Goal: Task Accomplishment & Management: Use online tool/utility

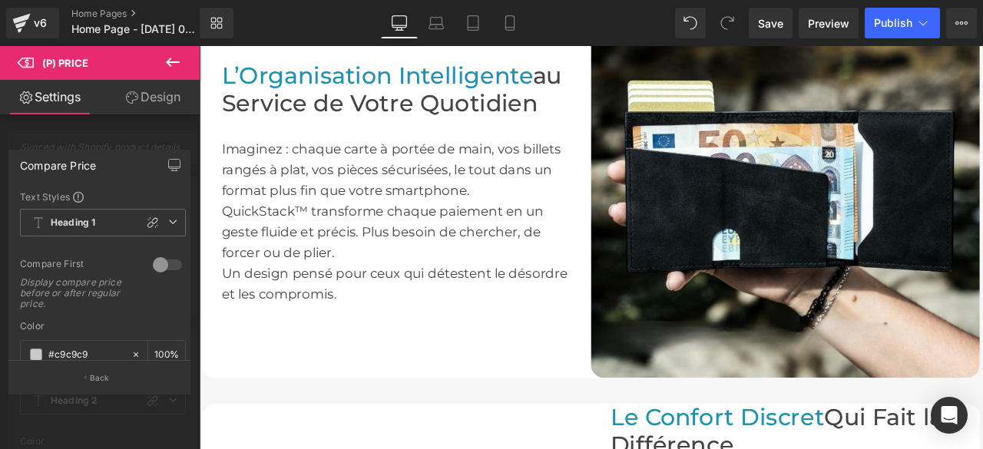
scroll to position [1151, 0]
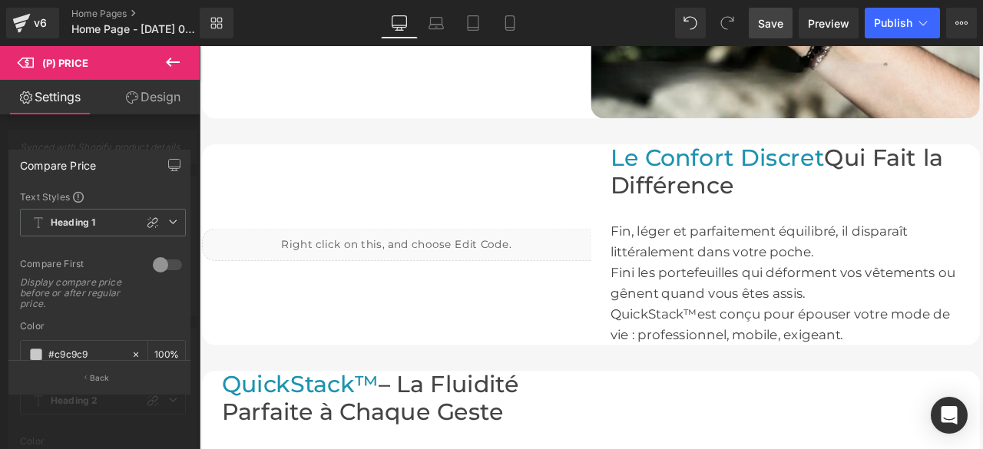
click at [774, 26] on span "Save" at bounding box center [770, 23] width 25 height 16
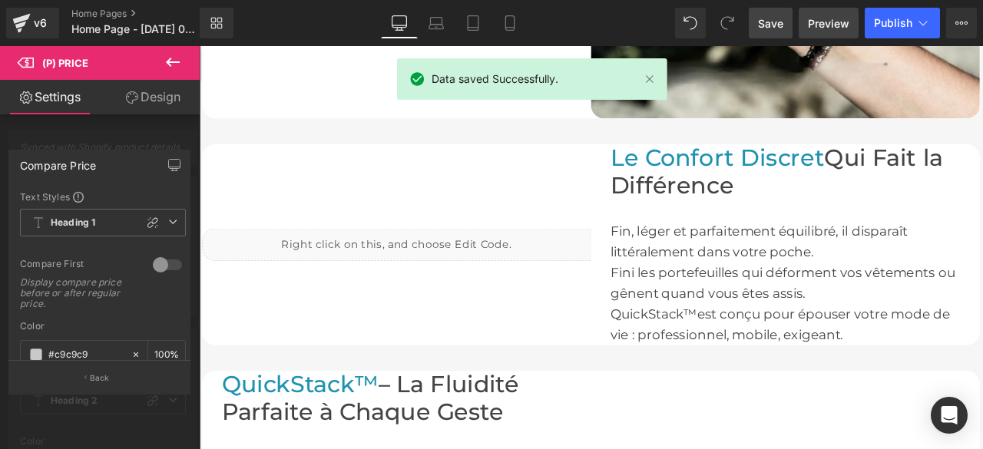
click at [826, 30] on span "Preview" at bounding box center [828, 23] width 41 height 16
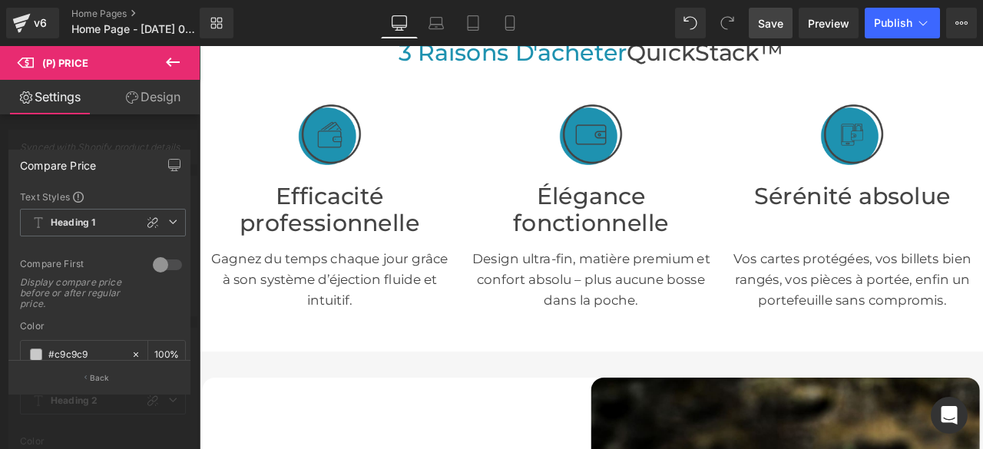
scroll to position [307, 0]
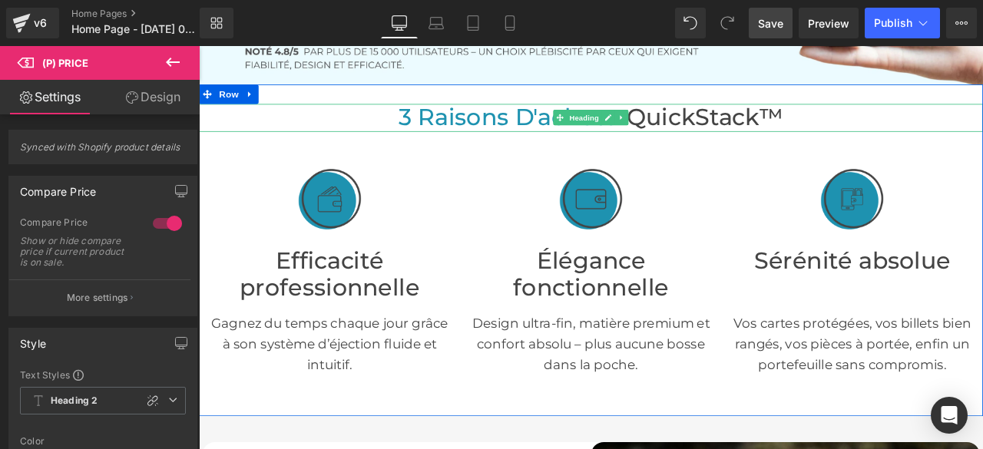
click at [524, 134] on span "3 Raisons D'acheter" at bounding box center [570, 130] width 270 height 33
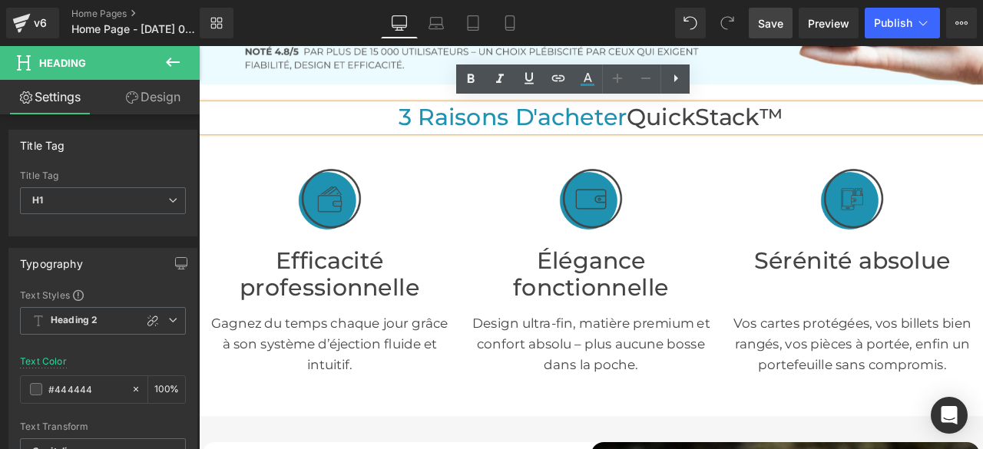
click at [435, 130] on span "3 Raisons D'acheter" at bounding box center [570, 130] width 270 height 33
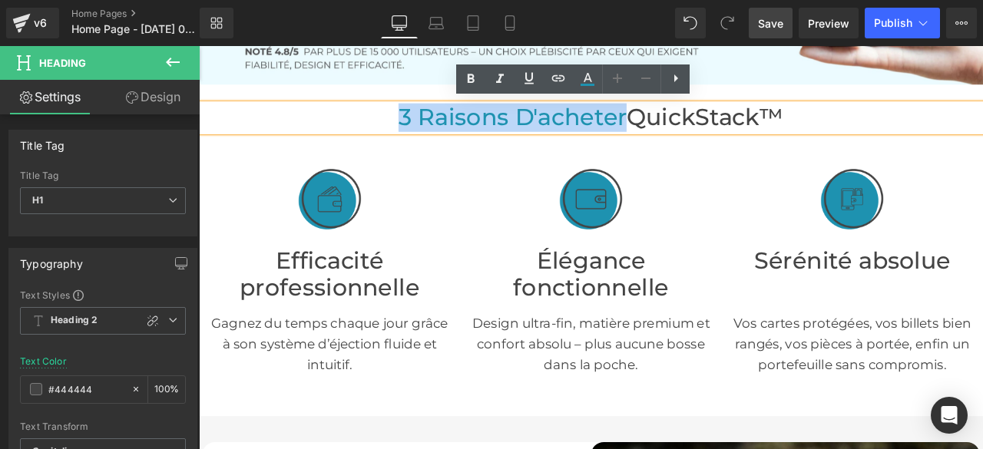
drag, startPoint x: 430, startPoint y: 130, endPoint x: 693, endPoint y: 140, distance: 263.5
click at [693, 140] on span "3 Raisons D'acheter" at bounding box center [570, 130] width 270 height 33
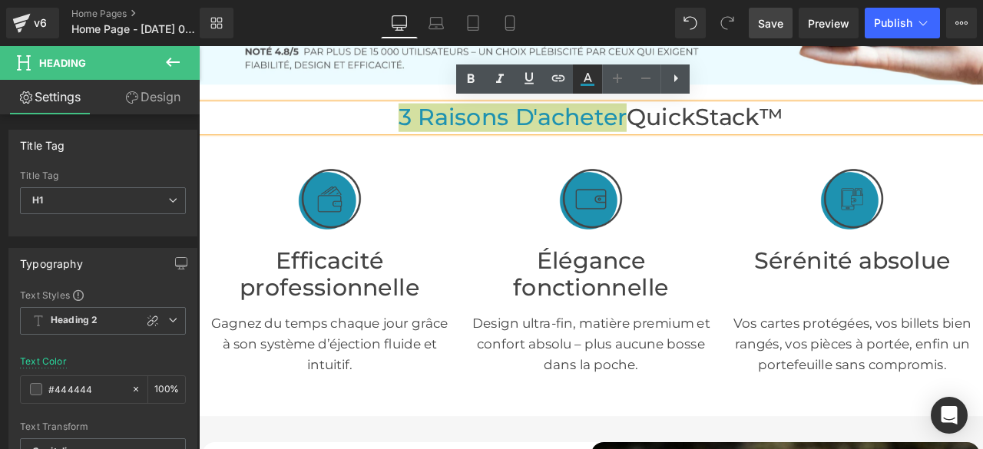
click at [591, 81] on icon at bounding box center [587, 77] width 8 height 9
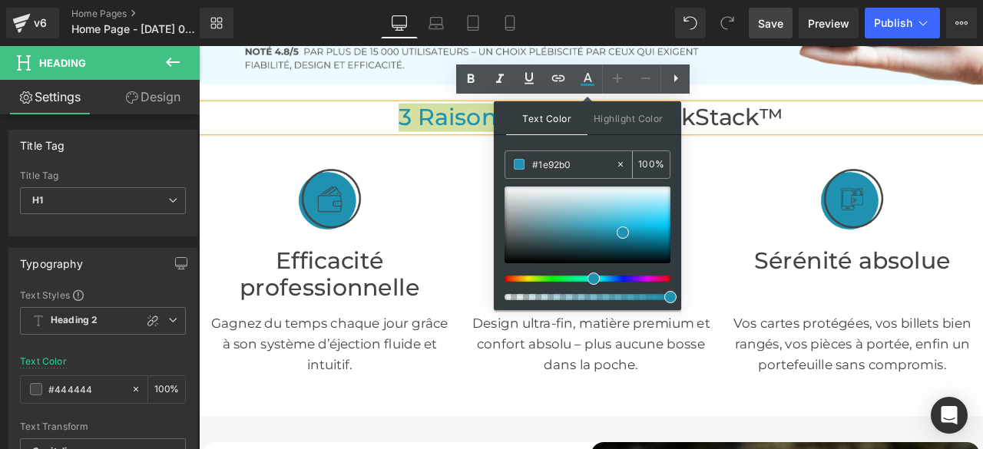
click at [622, 165] on icon at bounding box center [620, 164] width 11 height 11
type input "none"
type input "0"
click at [583, 169] on input "none" at bounding box center [573, 164] width 83 height 17
type input "n"
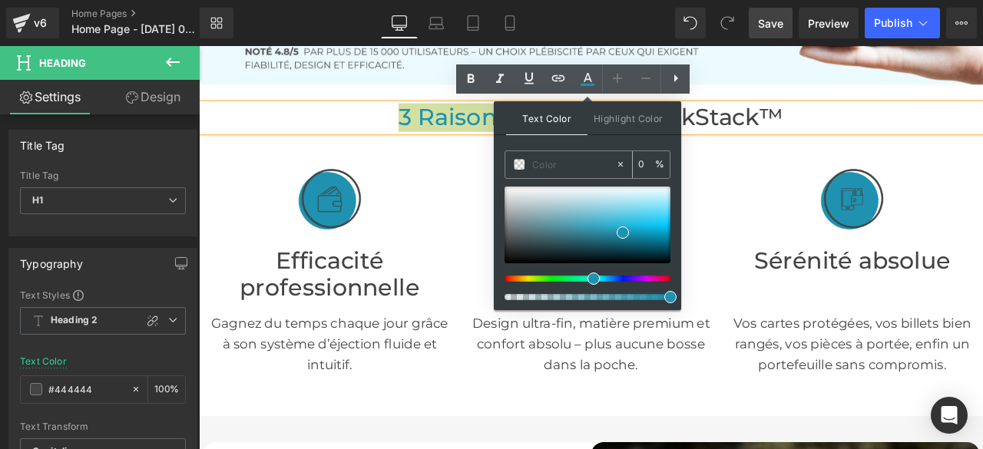
paste input "#023644"
type input "#023644"
type input "100"
click at [520, 164] on span at bounding box center [519, 164] width 11 height 11
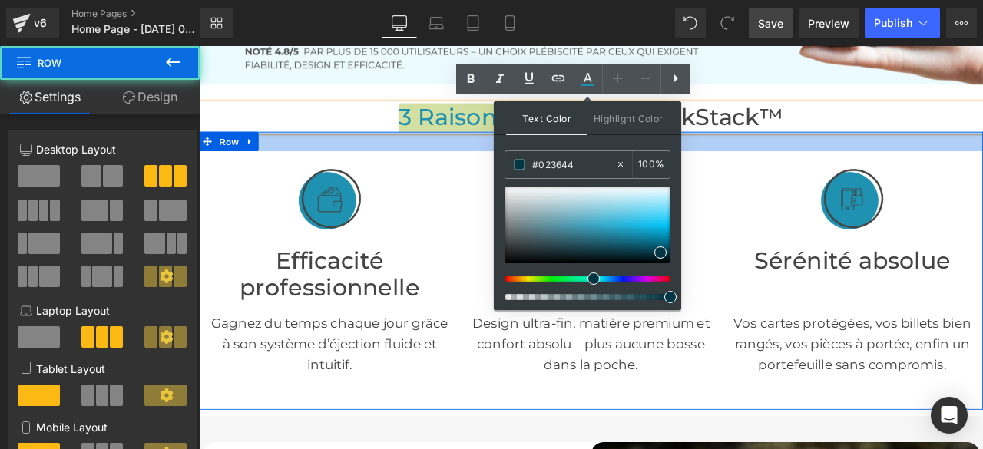
click at [940, 163] on div at bounding box center [663, 159] width 929 height 23
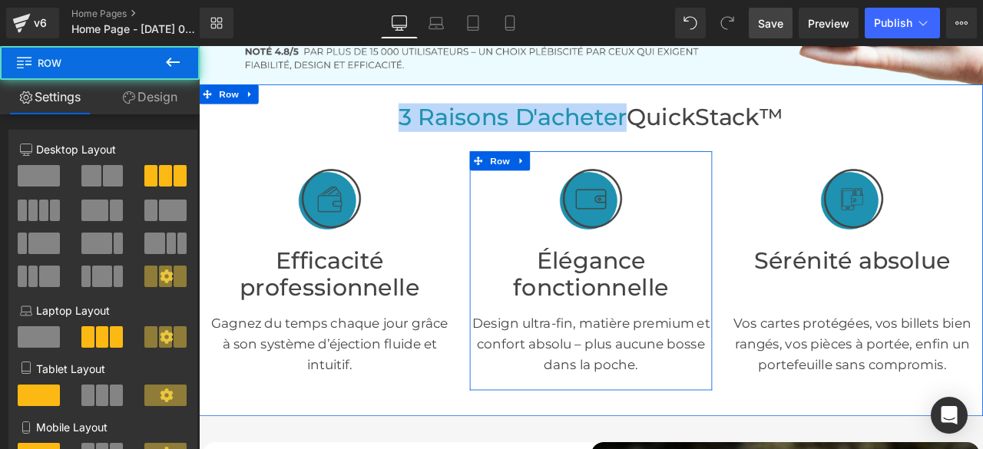
click at [781, 266] on div "Élégance fonctionnelle Heading" at bounding box center [663, 308] width 286 height 84
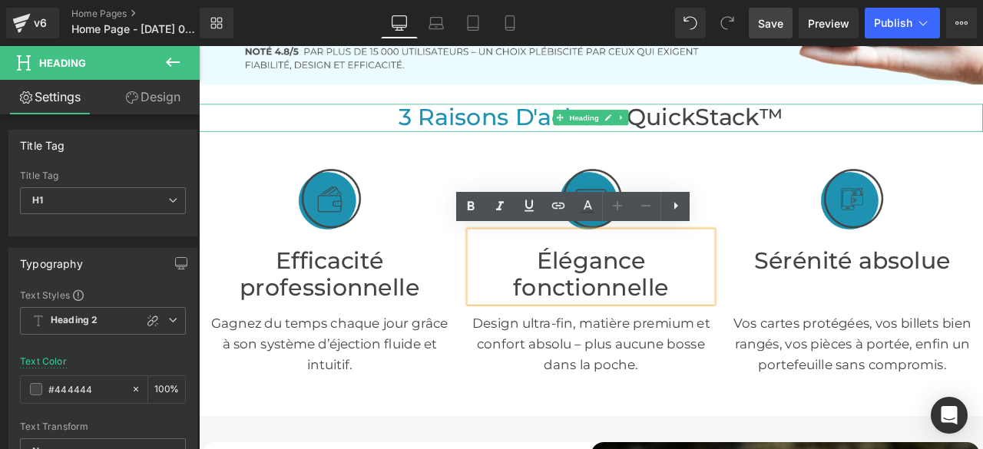
click at [550, 128] on span "3 Raisons D'acheter" at bounding box center [570, 130] width 270 height 33
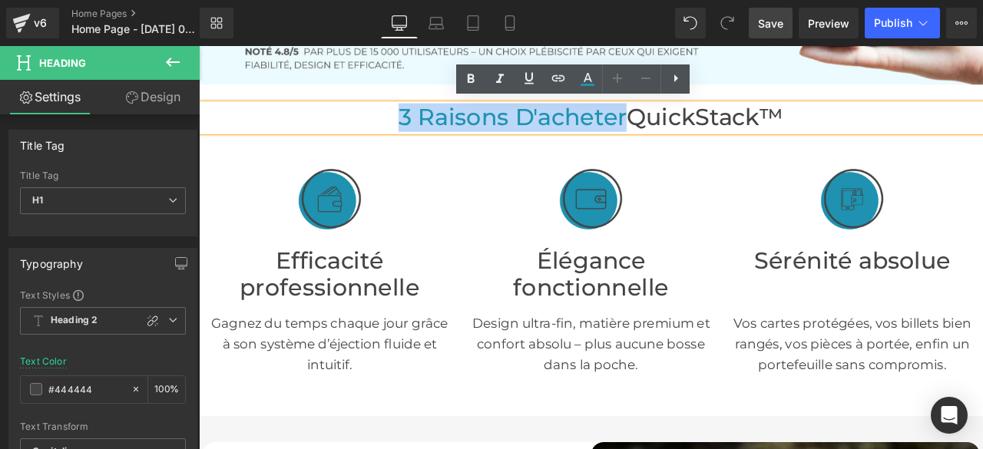
drag, startPoint x: 428, startPoint y: 131, endPoint x: 692, endPoint y: 131, distance: 264.1
click at [692, 131] on span "3 Raisons D'acheter" at bounding box center [570, 130] width 270 height 33
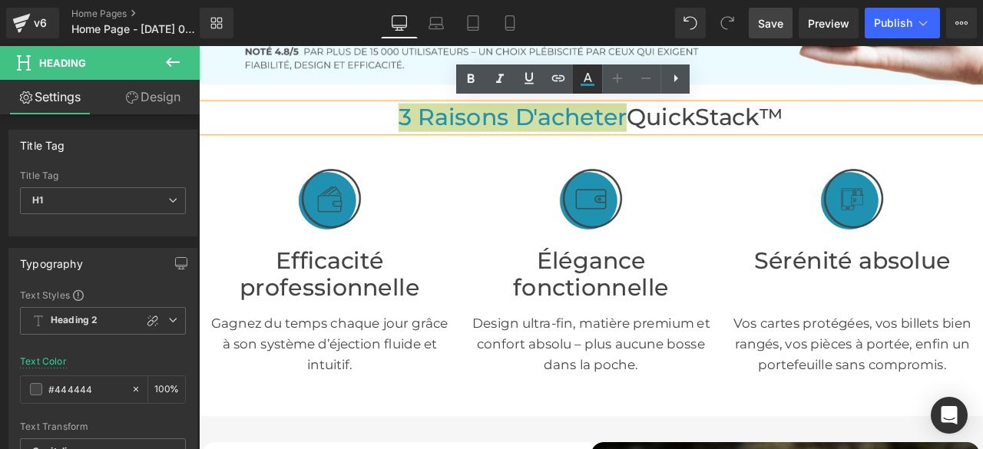
click at [590, 84] on icon at bounding box center [587, 85] width 14 height 2
type input "#1e92b0"
type input "100"
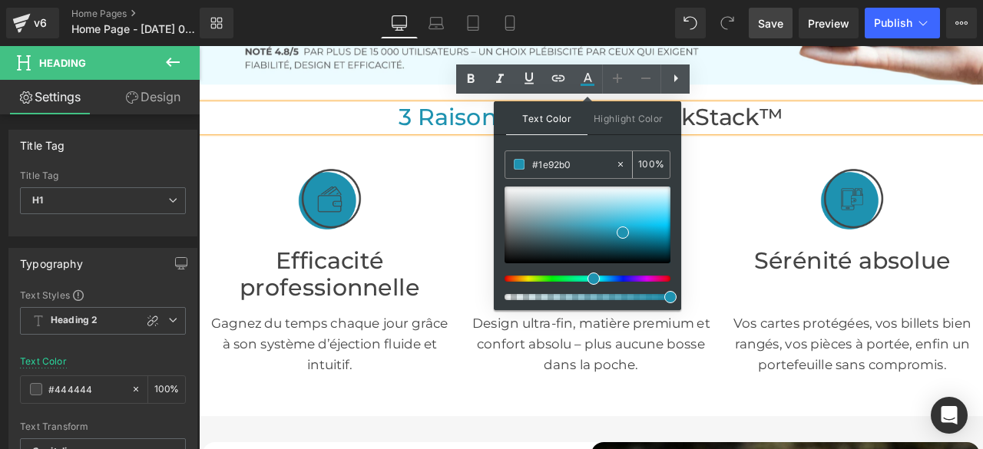
click at [622, 165] on icon at bounding box center [620, 164] width 5 height 5
type input "none"
type input "0"
click at [554, 163] on input "none" at bounding box center [573, 164] width 83 height 17
type input "n"
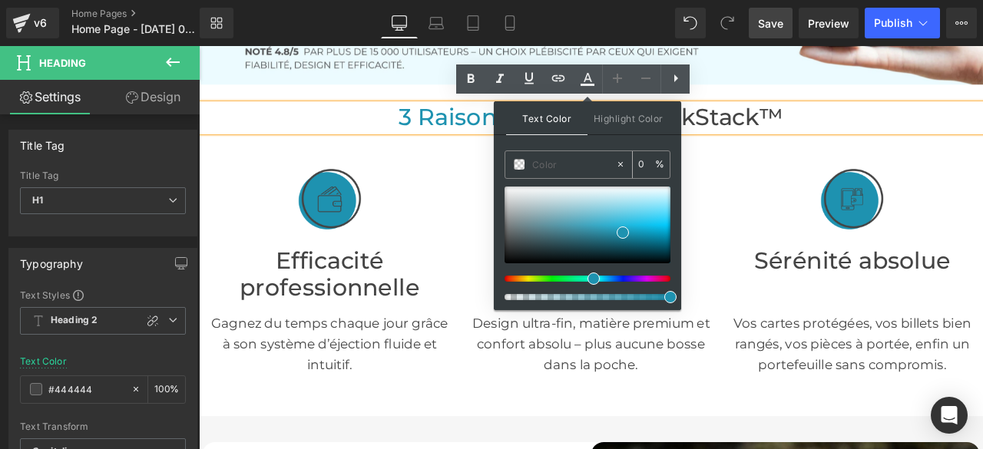
paste input "#023644"
type input "#023644"
type input "100"
type input "#023644"
click at [660, 251] on span at bounding box center [660, 252] width 12 height 12
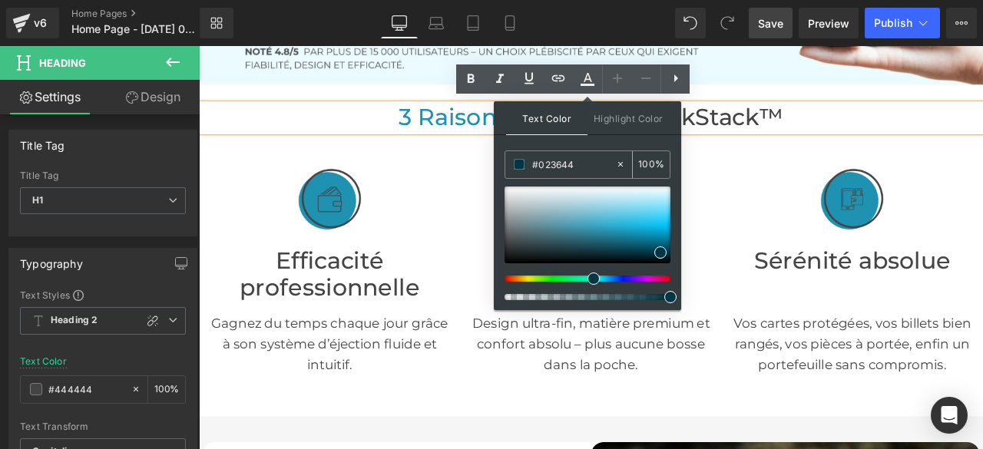
click at [516, 161] on span at bounding box center [519, 164] width 11 height 11
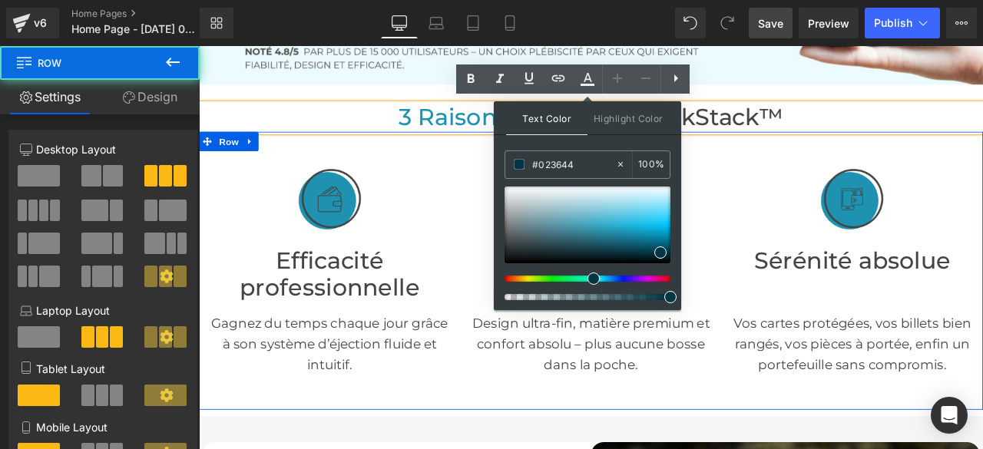
click at [818, 186] on div "Image Sérénité absolue Heading Vos cartes protégées, vos billets bien rangés, v…" at bounding box center [972, 312] width 309 height 283
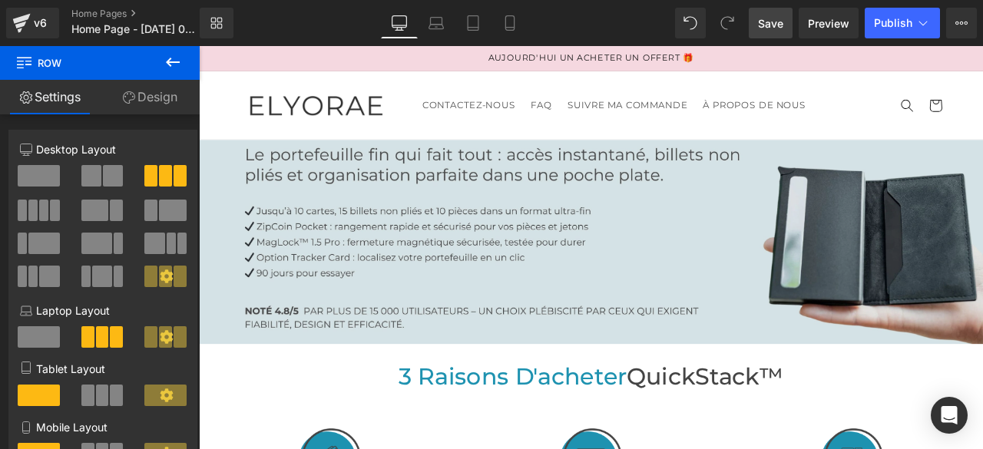
scroll to position [230, 0]
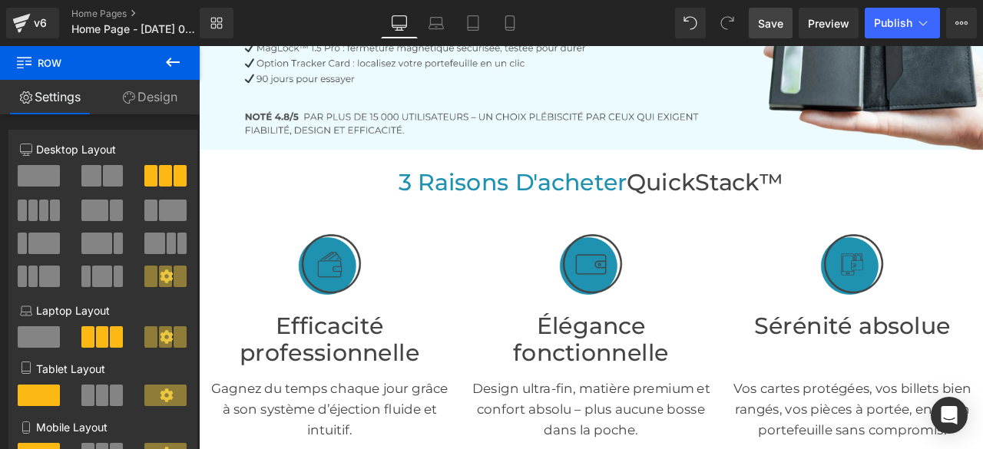
click at [167, 64] on icon at bounding box center [172, 62] width 18 height 18
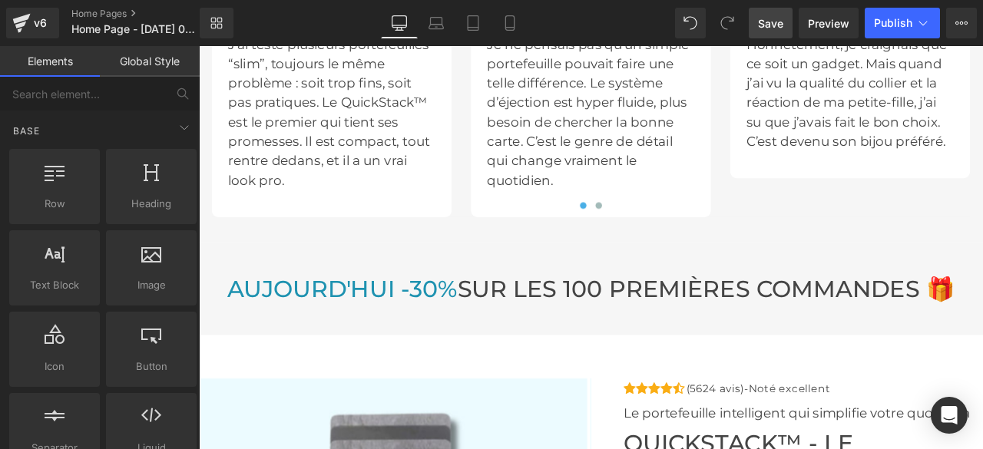
scroll to position [4452, 0]
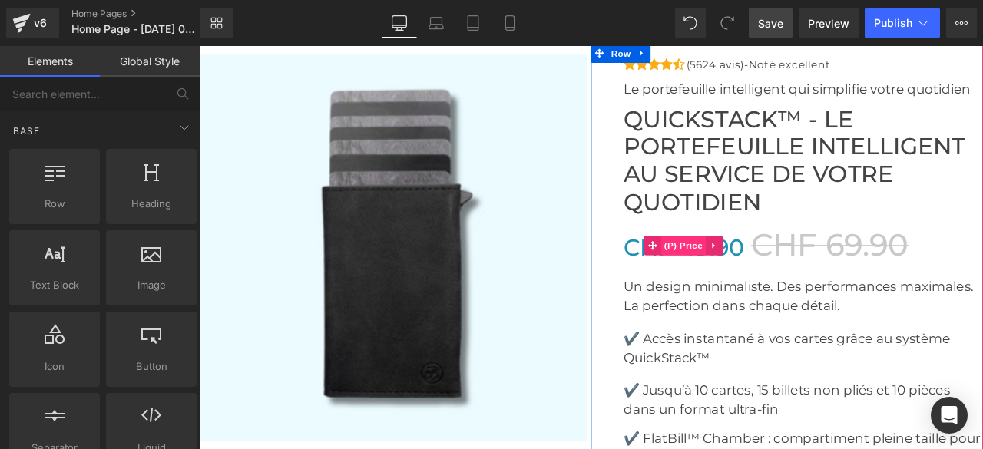
click at [781, 276] on span "(P) Price" at bounding box center [773, 282] width 54 height 23
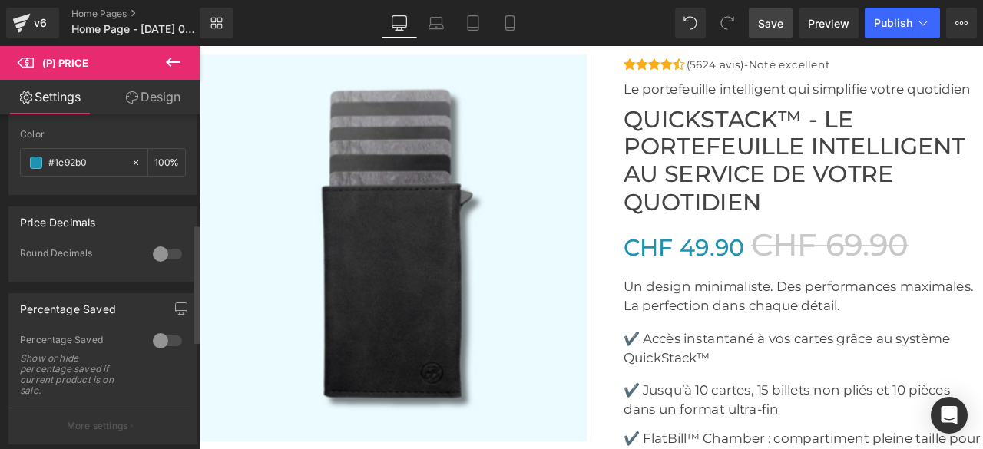
scroll to position [384, 0]
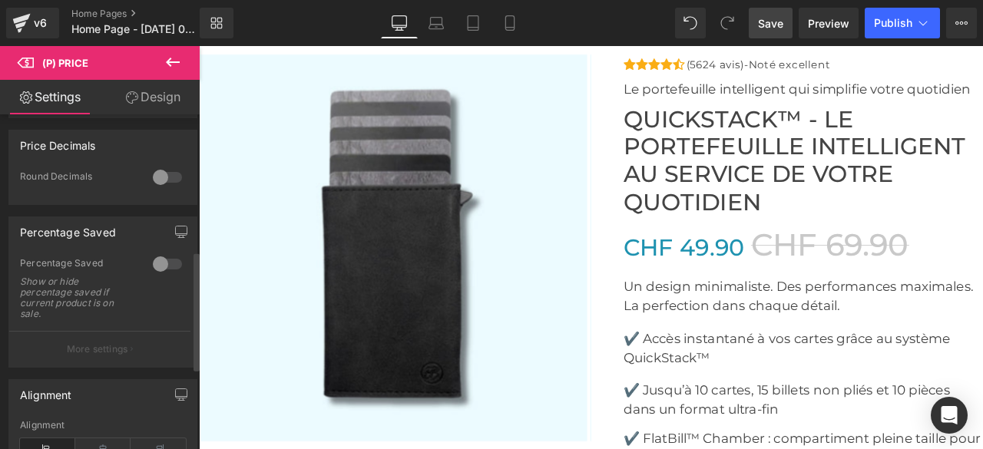
click at [163, 261] on div at bounding box center [167, 264] width 37 height 25
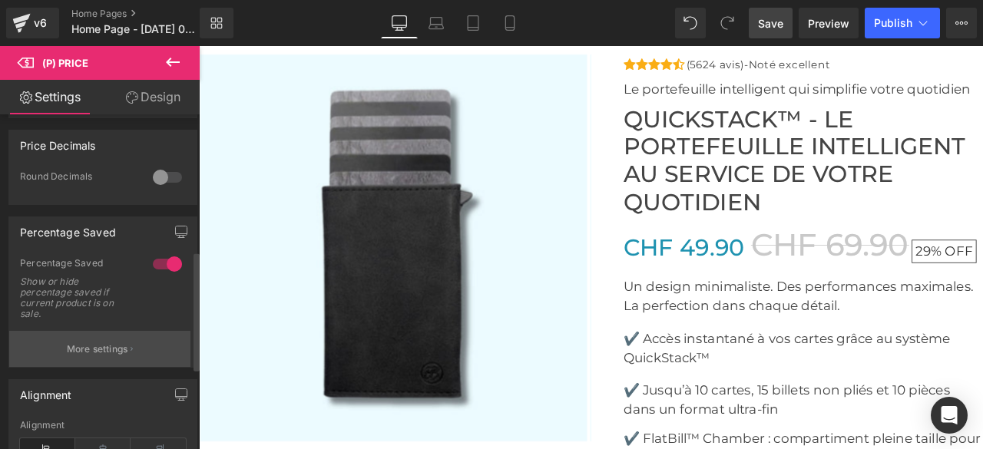
click at [110, 348] on p "More settings" at bounding box center [97, 349] width 61 height 14
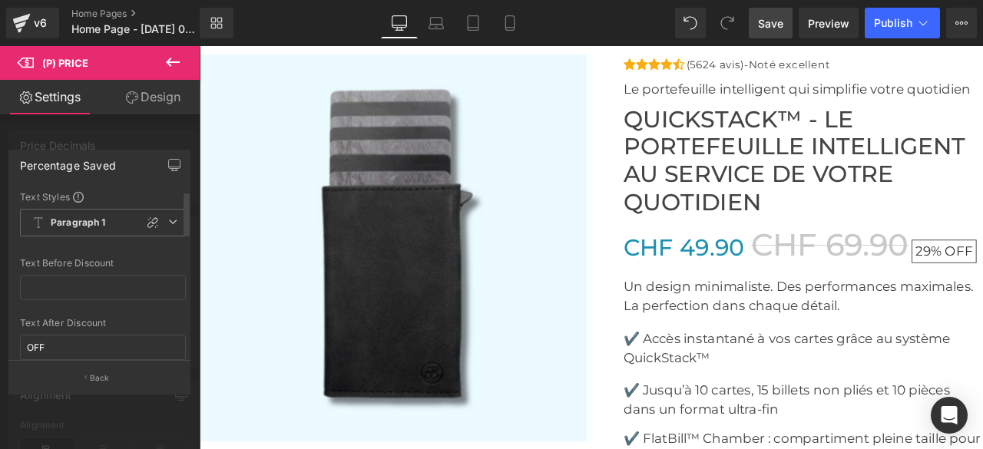
scroll to position [77, 0]
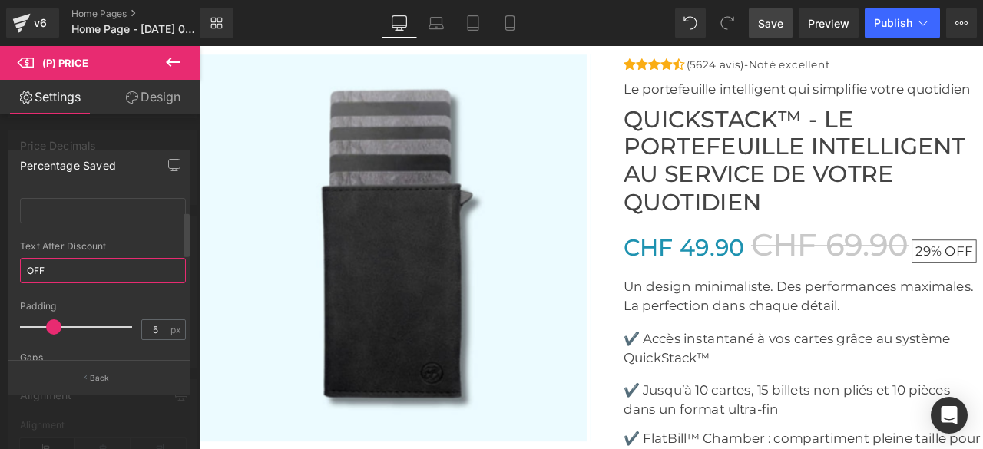
click at [83, 269] on input "OFF" at bounding box center [103, 270] width 166 height 25
type input "O"
type input "5"
drag, startPoint x: 49, startPoint y: 327, endPoint x: 49, endPoint y: 340, distance: 13.0
click at [49, 340] on div "Padding 5 px" at bounding box center [103, 326] width 166 height 51
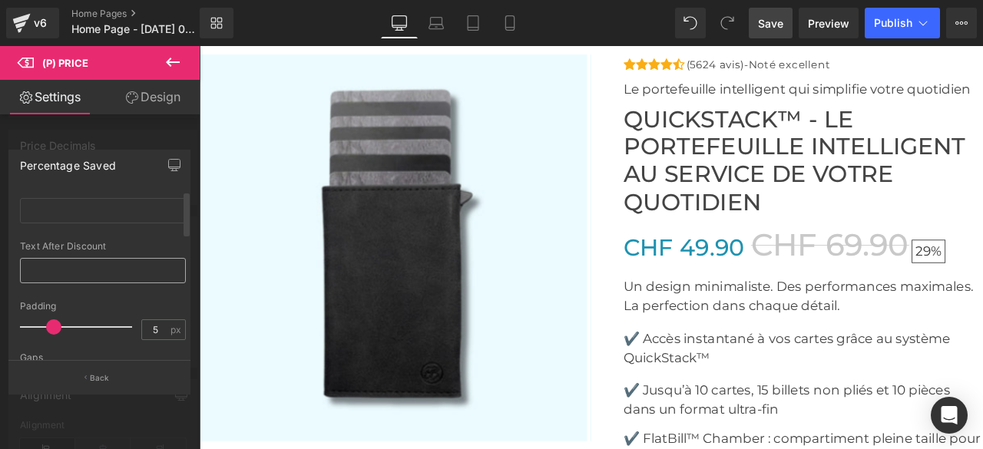
scroll to position [0, 0]
click at [168, 225] on icon at bounding box center [172, 221] width 9 height 9
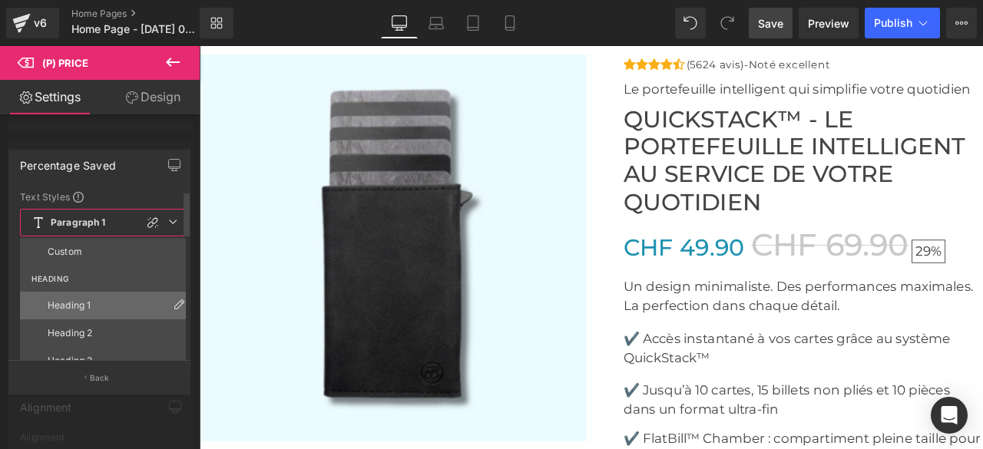
click at [104, 305] on li "Heading 1" at bounding box center [106, 306] width 173 height 28
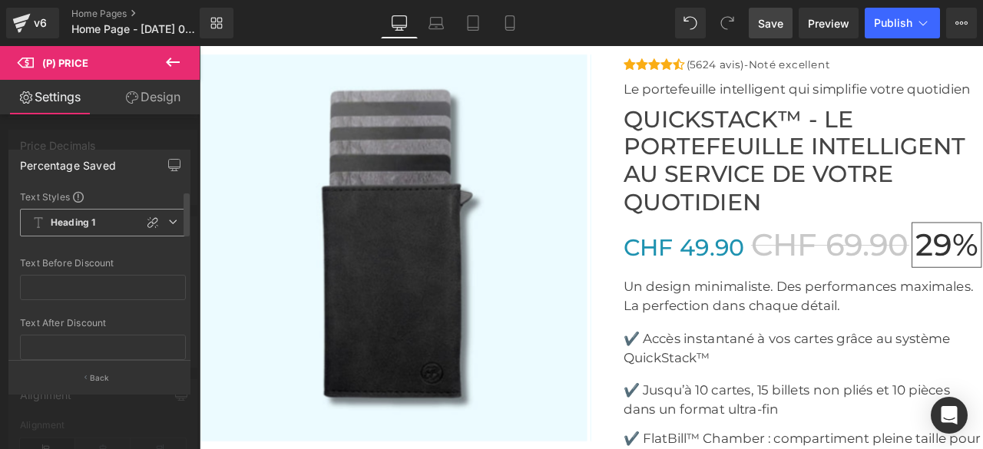
click at [168, 222] on icon at bounding box center [172, 221] width 9 height 9
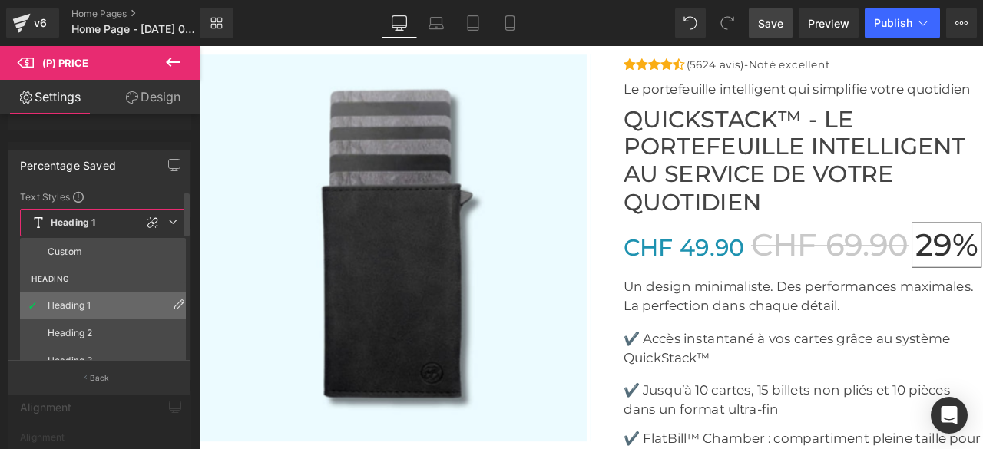
scroll to position [77, 0]
click at [117, 304] on li "Heading 4" at bounding box center [106, 312] width 173 height 28
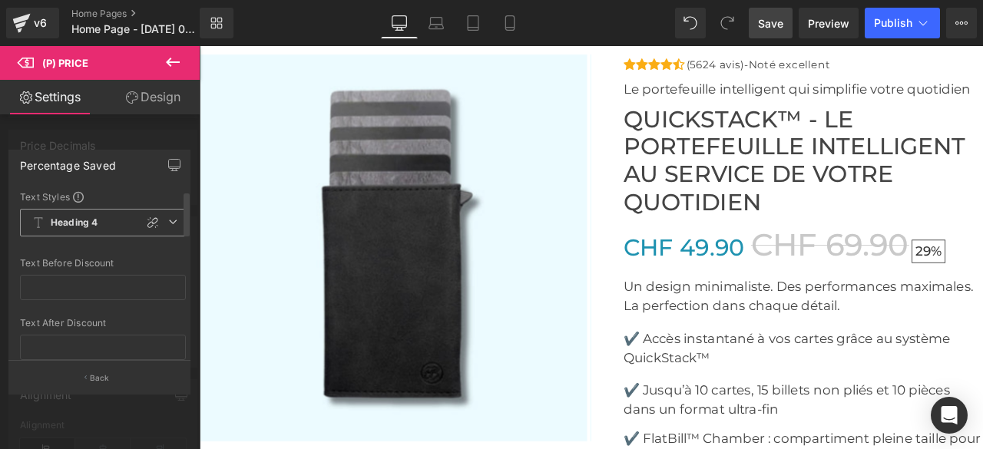
click at [168, 220] on icon at bounding box center [172, 221] width 9 height 9
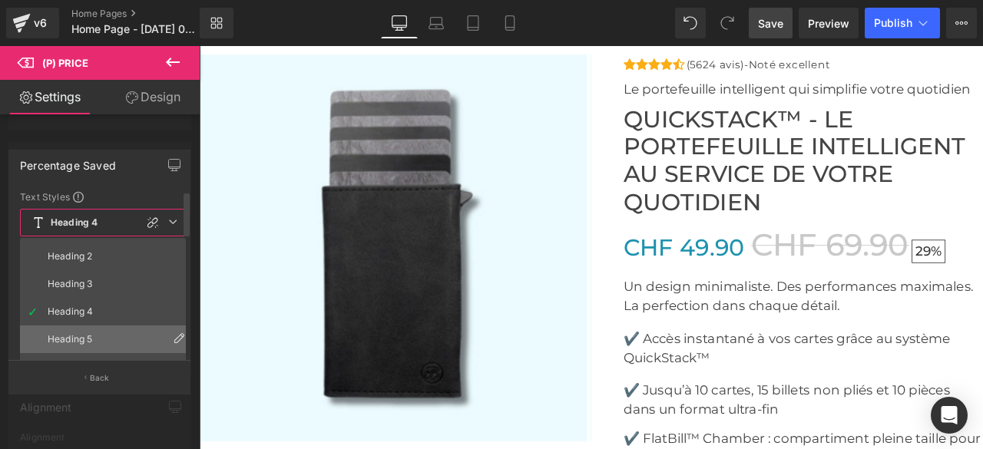
click at [108, 334] on li "Heading 5" at bounding box center [106, 339] width 173 height 28
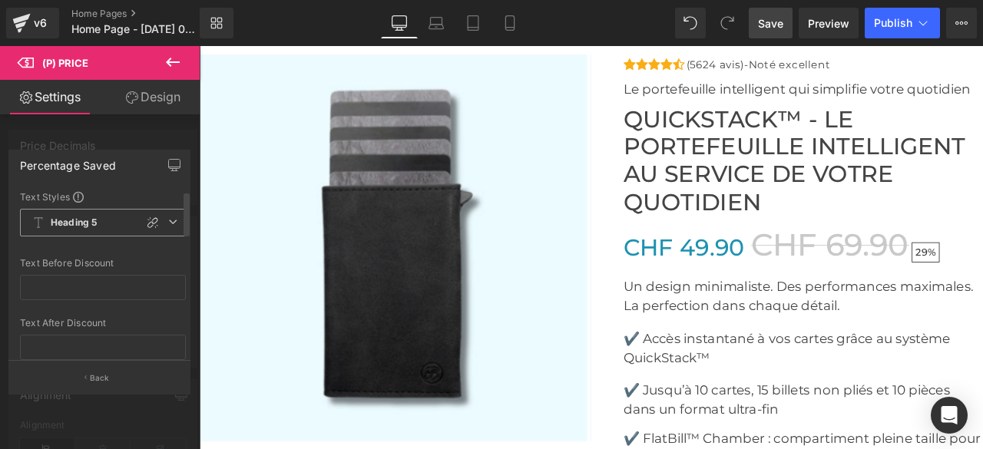
click at [170, 225] on icon at bounding box center [172, 221] width 9 height 9
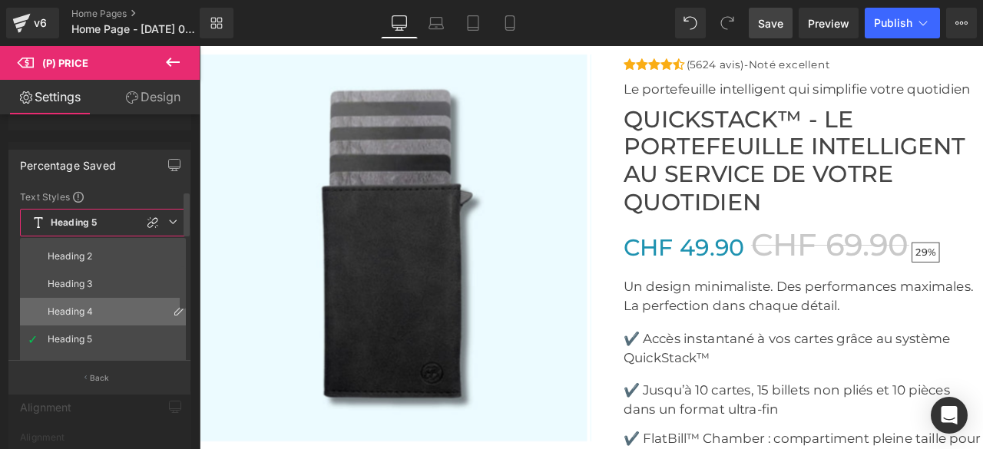
click at [114, 298] on li "Heading 4" at bounding box center [106, 312] width 173 height 28
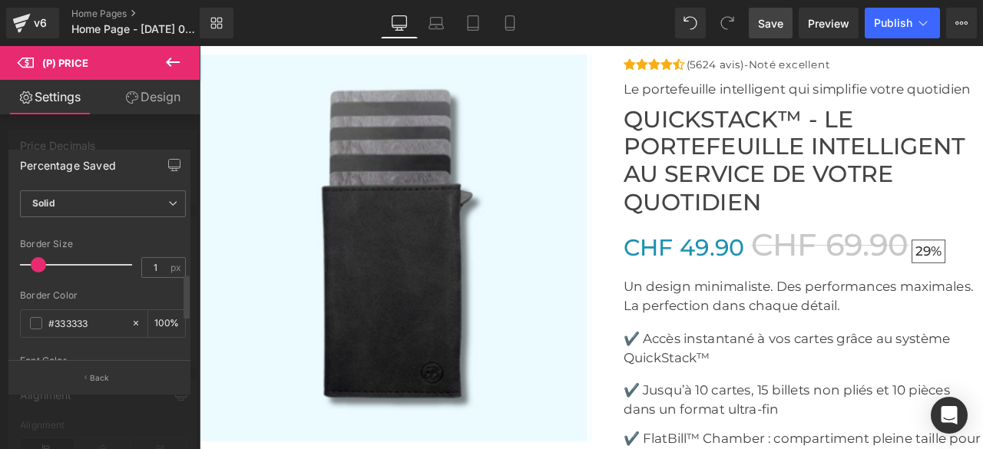
scroll to position [230, 0]
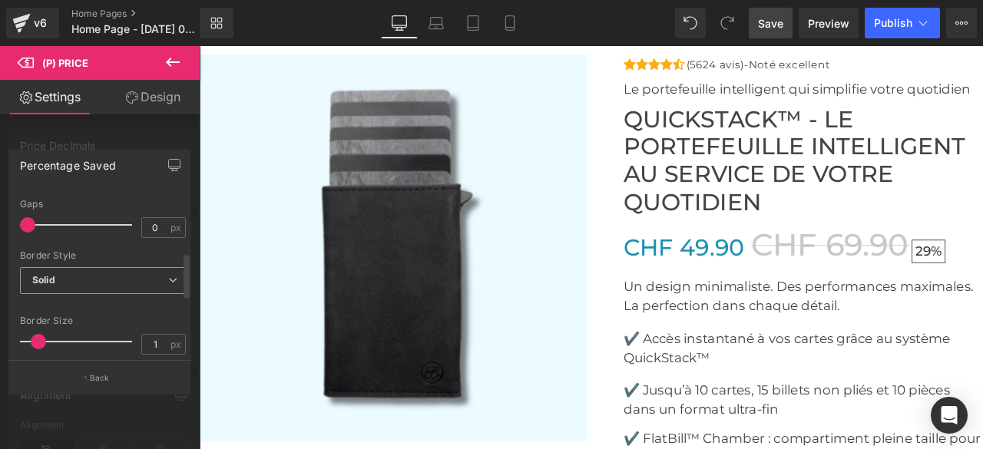
click at [115, 280] on span "Solid" at bounding box center [103, 280] width 166 height 27
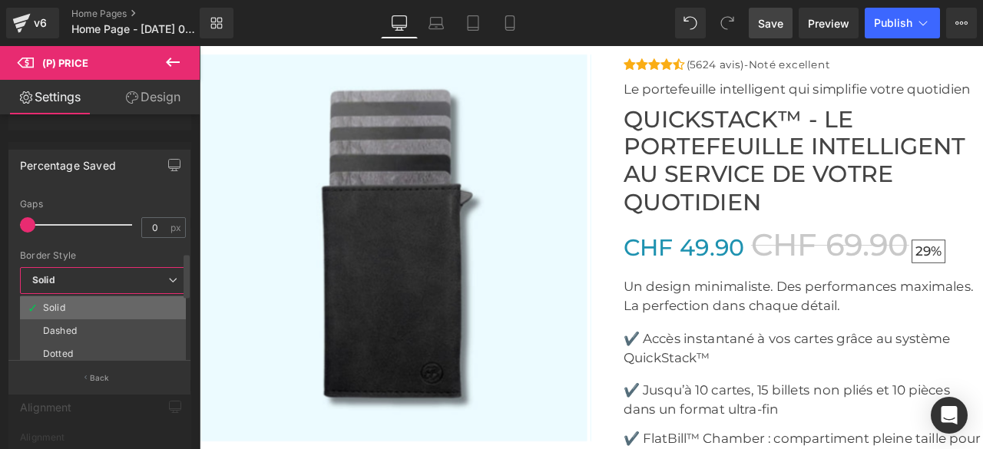
scroll to position [307, 0]
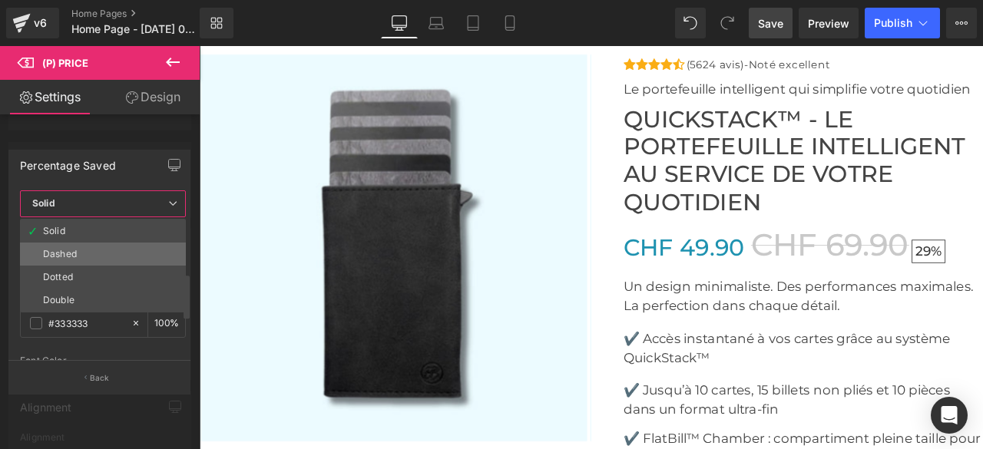
click at [74, 249] on div "Dashed" at bounding box center [60, 254] width 34 height 11
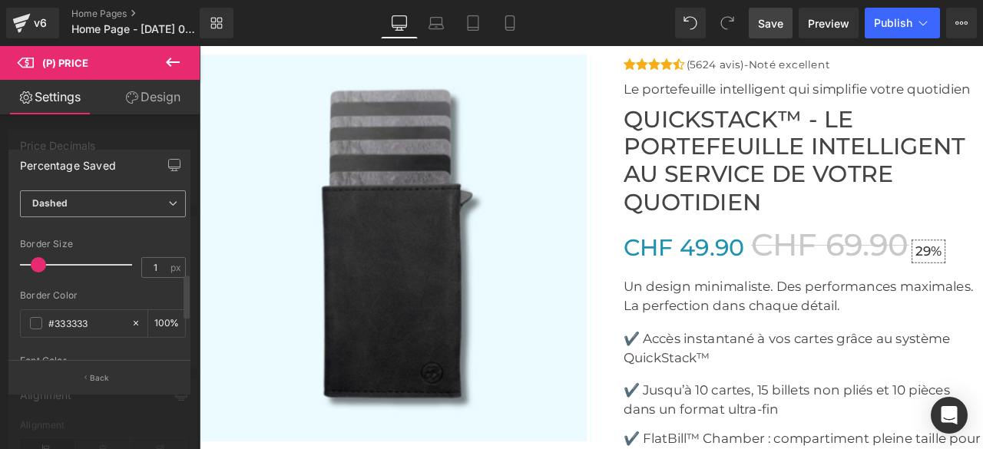
click at [120, 205] on span "Dashed" at bounding box center [103, 203] width 166 height 27
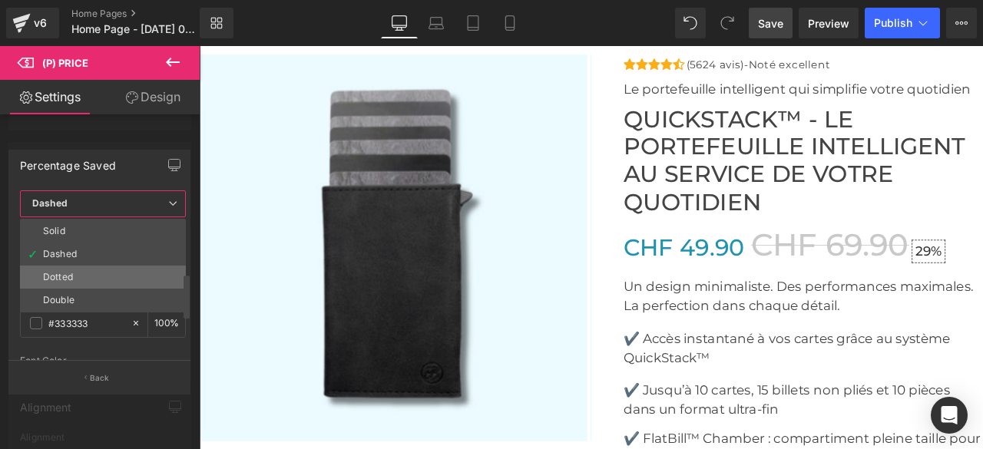
click at [81, 266] on li "Dotted" at bounding box center [103, 277] width 166 height 23
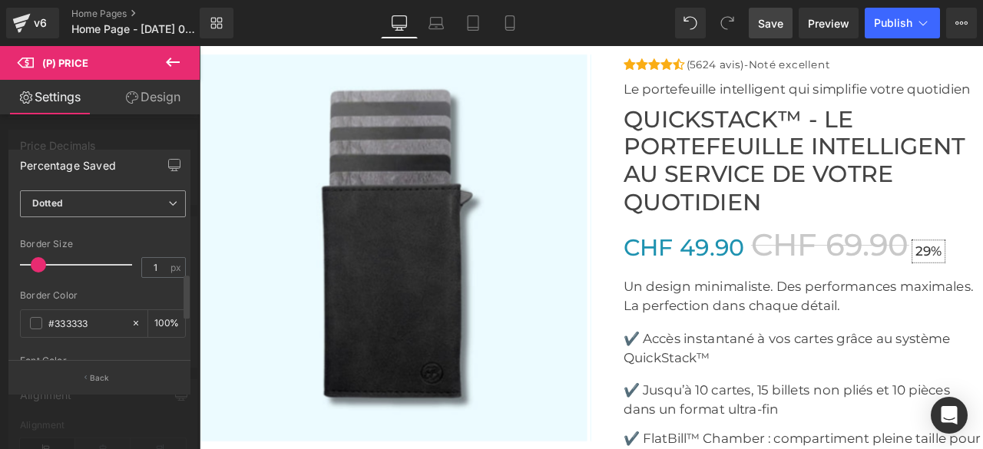
click at [98, 210] on span "Dotted" at bounding box center [103, 203] width 166 height 27
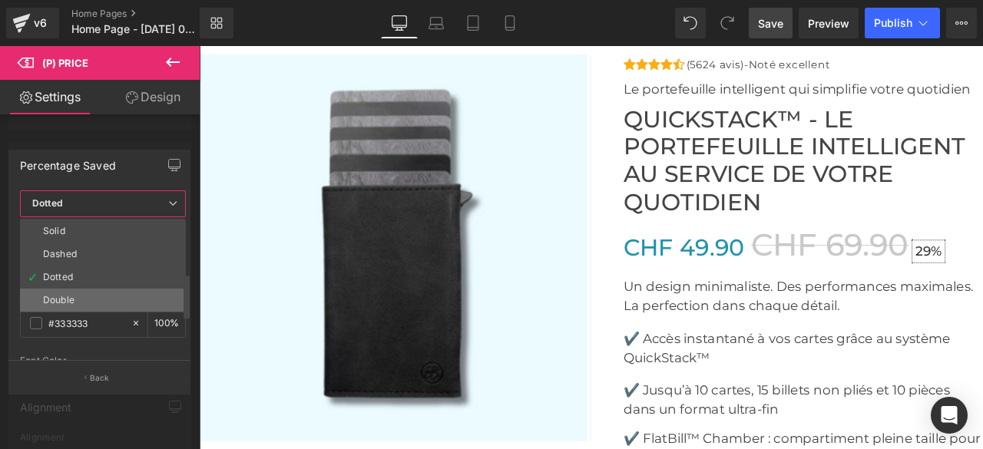
click at [84, 291] on li "Double" at bounding box center [103, 300] width 166 height 23
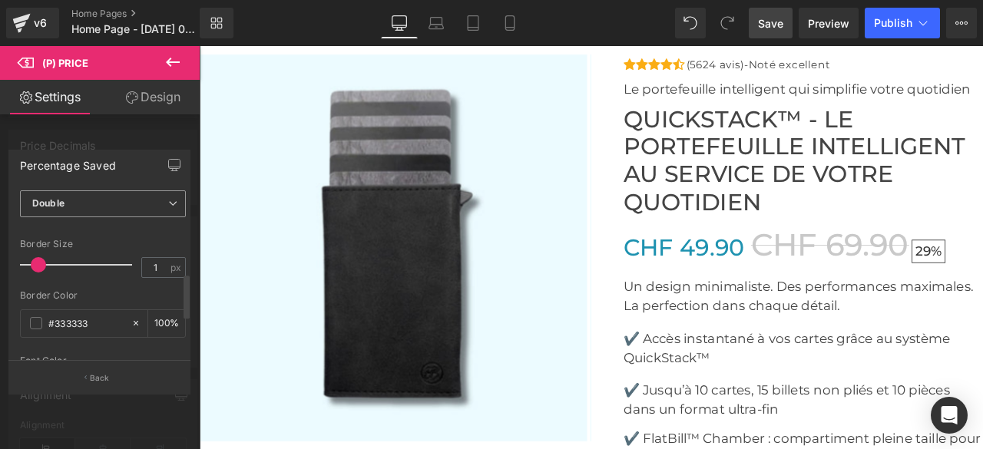
click at [89, 209] on span "Double" at bounding box center [103, 203] width 166 height 27
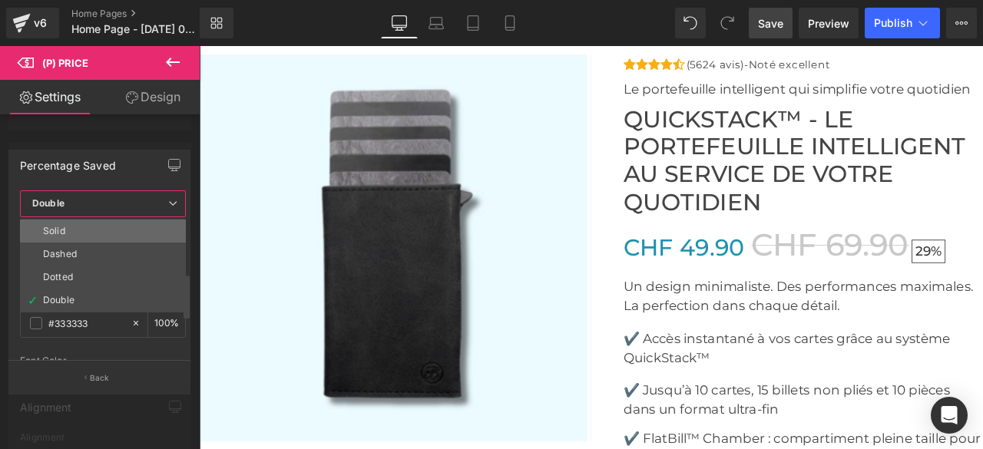
click at [83, 220] on li "Solid" at bounding box center [103, 231] width 166 height 23
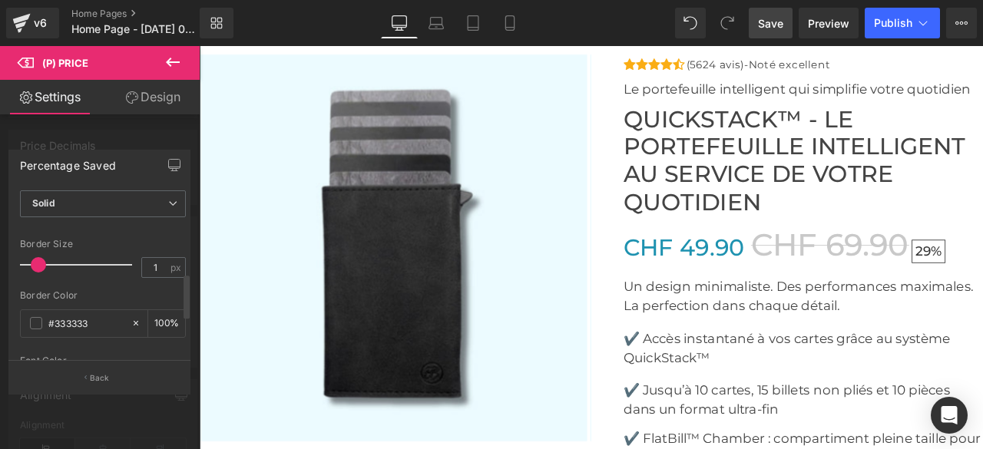
scroll to position [230, 0]
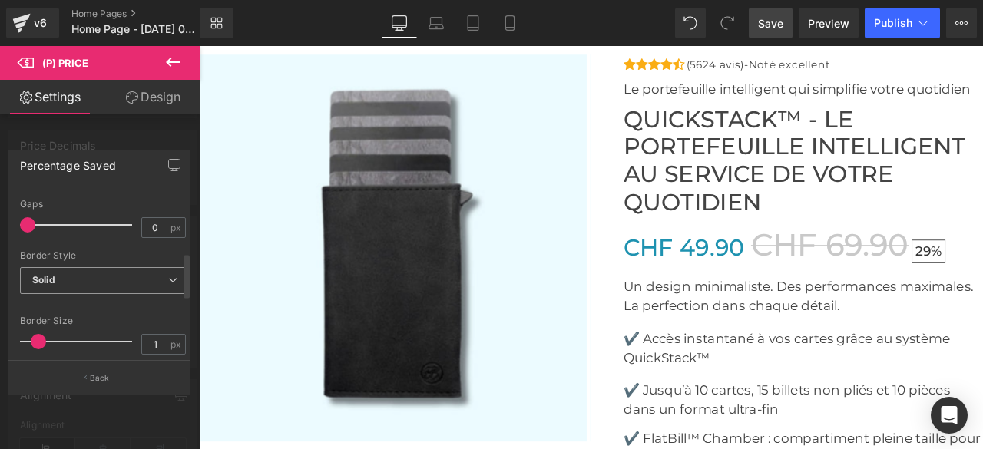
click at [109, 273] on span "Solid" at bounding box center [103, 280] width 166 height 27
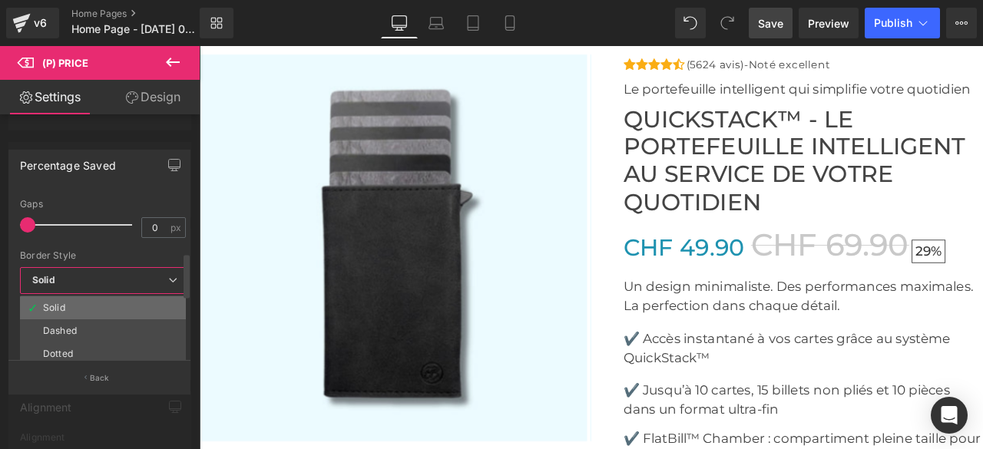
click at [85, 299] on li "Solid" at bounding box center [103, 307] width 166 height 23
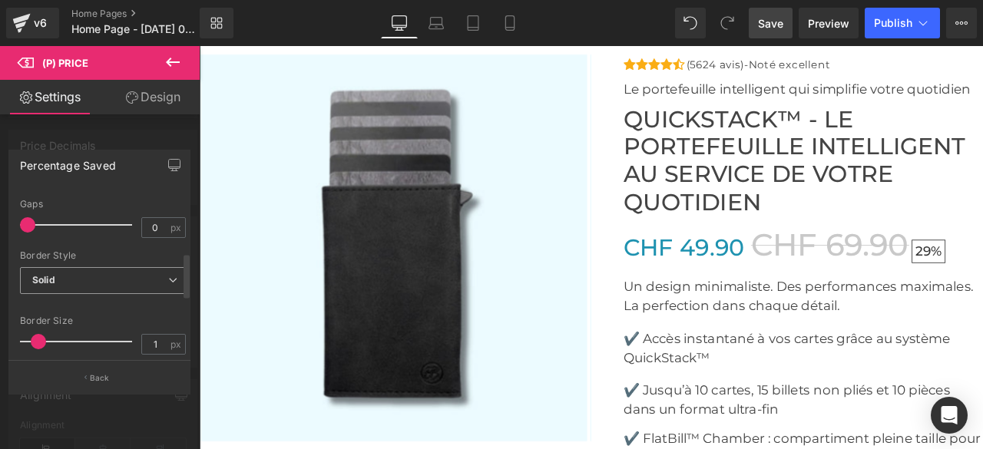
click at [84, 279] on span "Solid" at bounding box center [103, 280] width 166 height 27
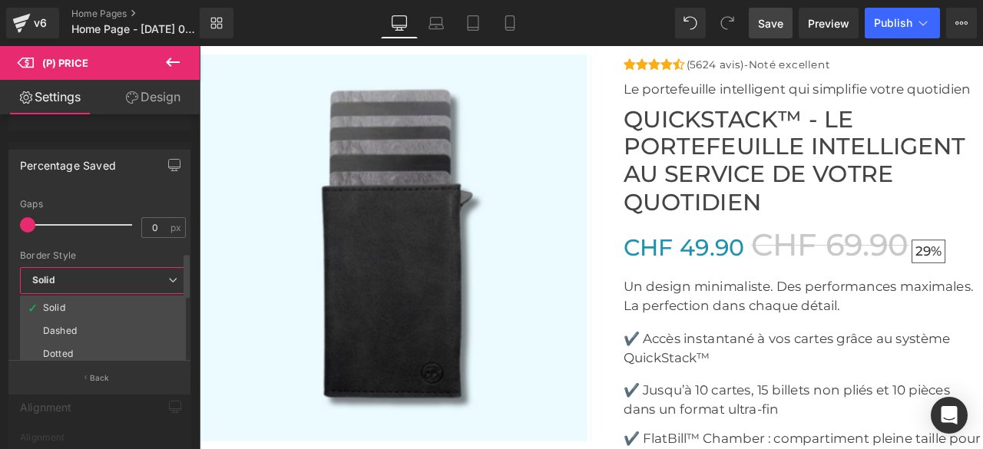
click at [84, 279] on span "Solid" at bounding box center [103, 280] width 166 height 27
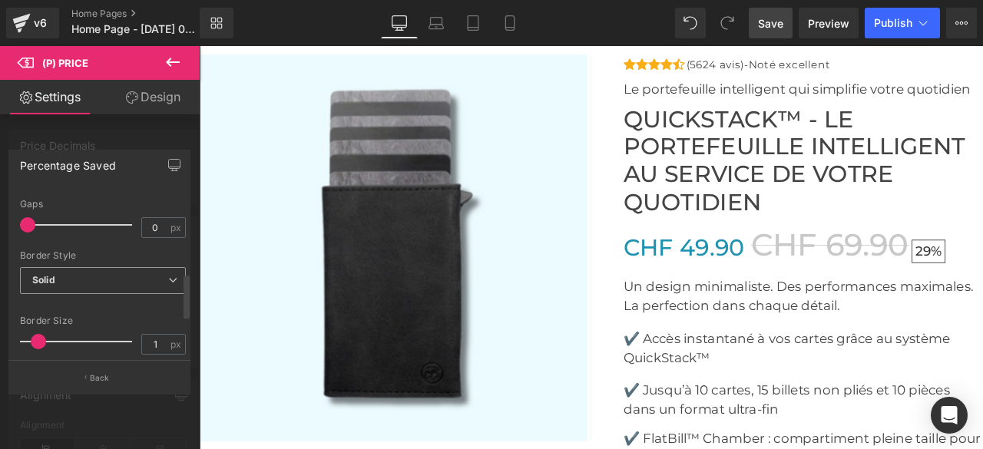
scroll to position [307, 0]
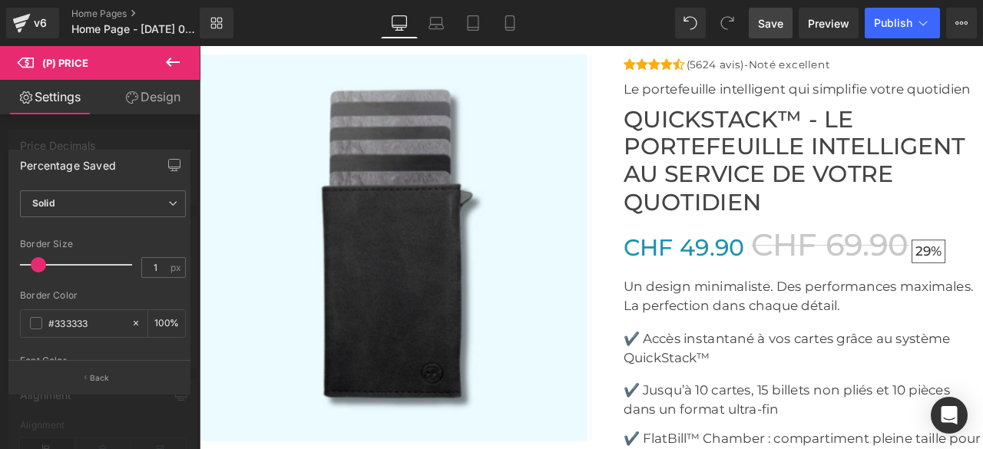
type input "0"
drag, startPoint x: 35, startPoint y: 263, endPoint x: 0, endPoint y: 266, distance: 35.4
click at [0, 266] on div "Percentage Saved Text Styles Custom HEADING Heading 1 Heading 2 Heading 3 Headi…" at bounding box center [100, 265] width 200 height 255
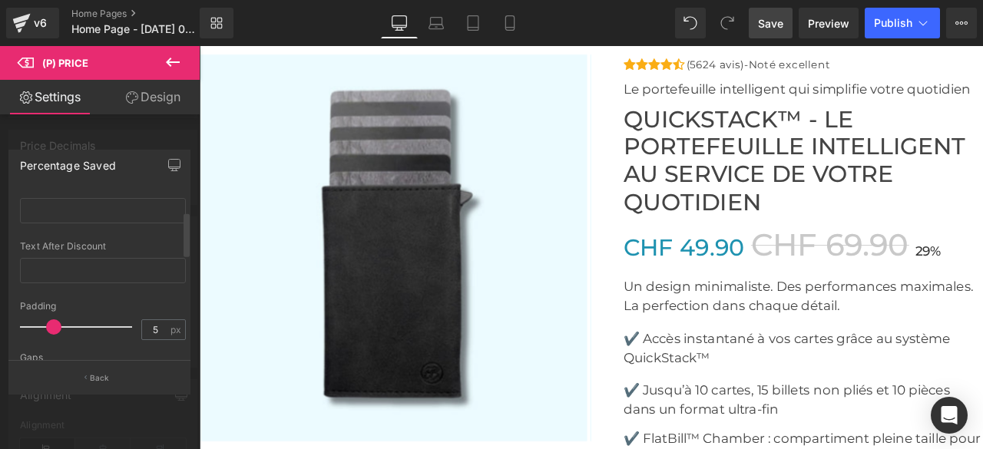
scroll to position [0, 0]
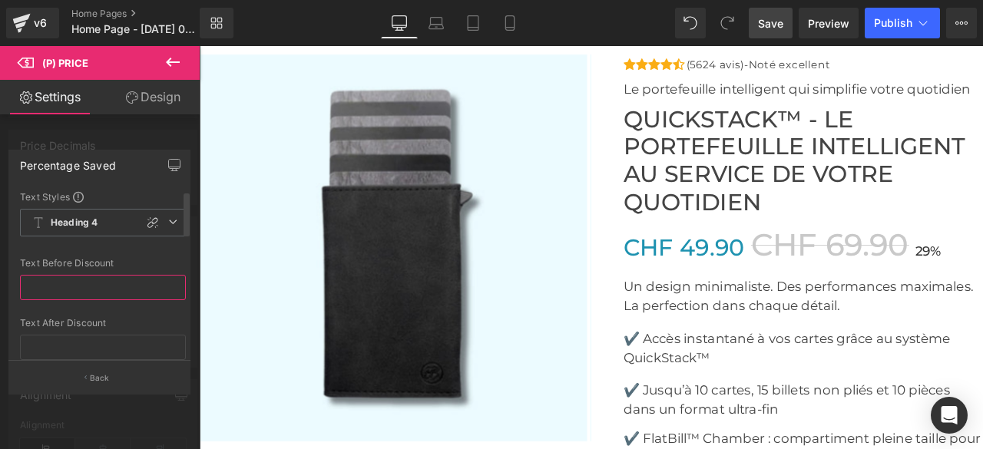
click at [84, 297] on input "text" at bounding box center [103, 287] width 166 height 25
type input "6"
type input "-"
click at [107, 342] on input "text" at bounding box center [103, 347] width 166 height 25
type input "3"
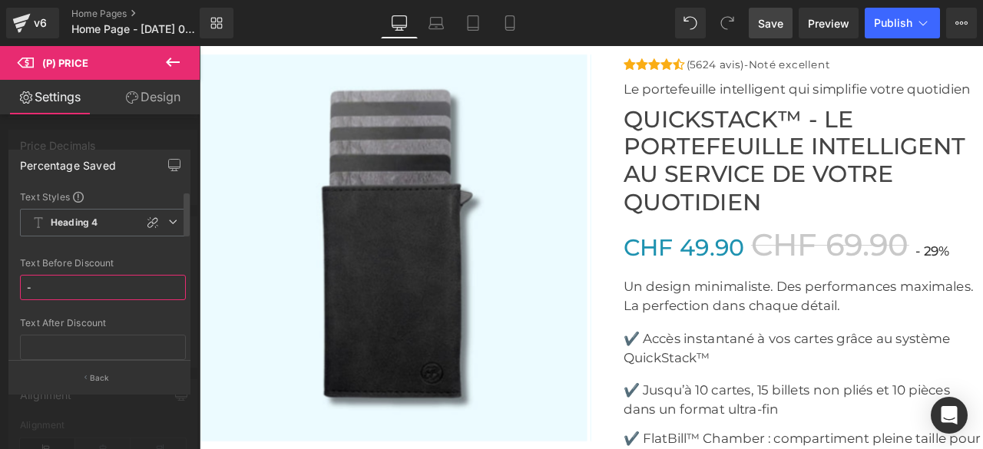
click at [54, 286] on input "-" at bounding box center [103, 287] width 166 height 25
click at [184, 61] on button at bounding box center [173, 63] width 54 height 34
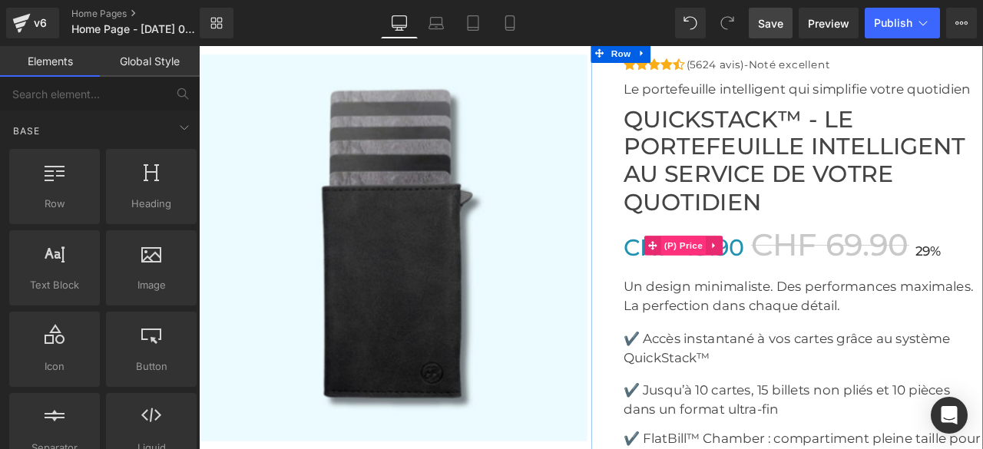
click at [772, 274] on span "(P) Price" at bounding box center [773, 282] width 54 height 23
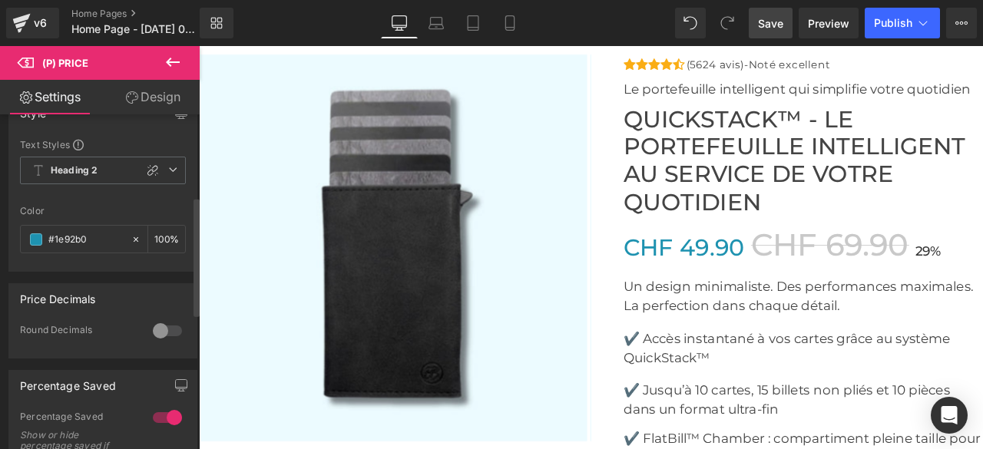
scroll to position [307, 0]
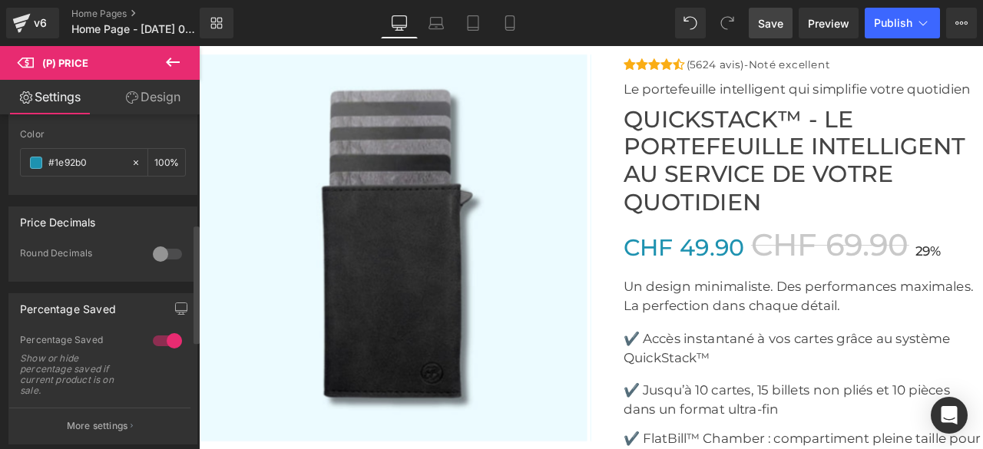
click at [157, 336] on div at bounding box center [167, 341] width 37 height 25
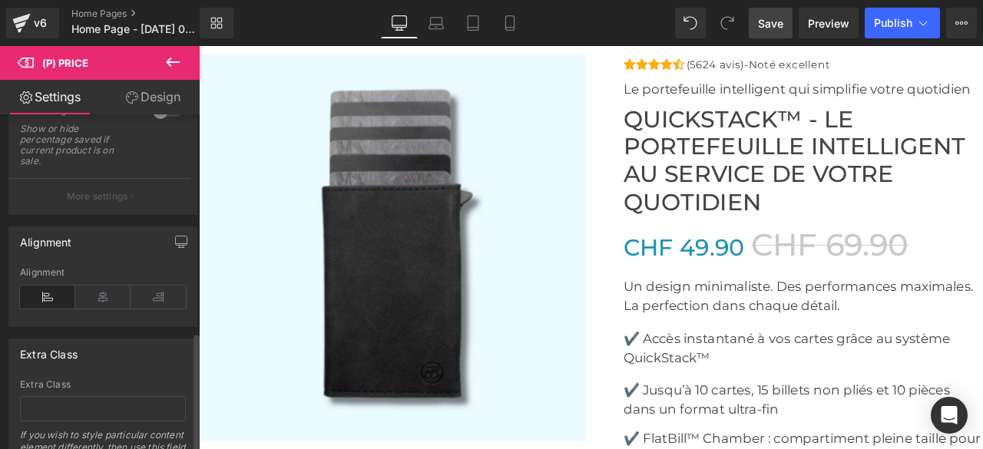
scroll to position [613, 0]
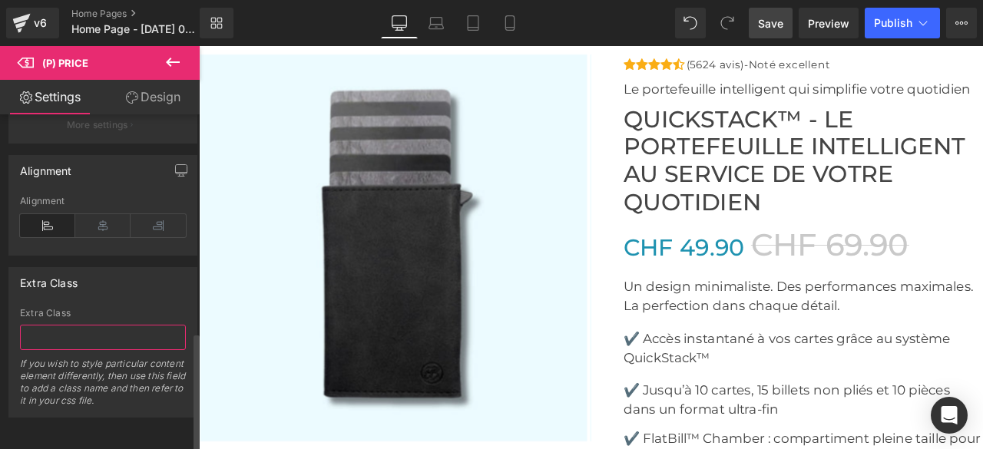
click at [114, 325] on input "text" at bounding box center [103, 337] width 166 height 25
type input "6"
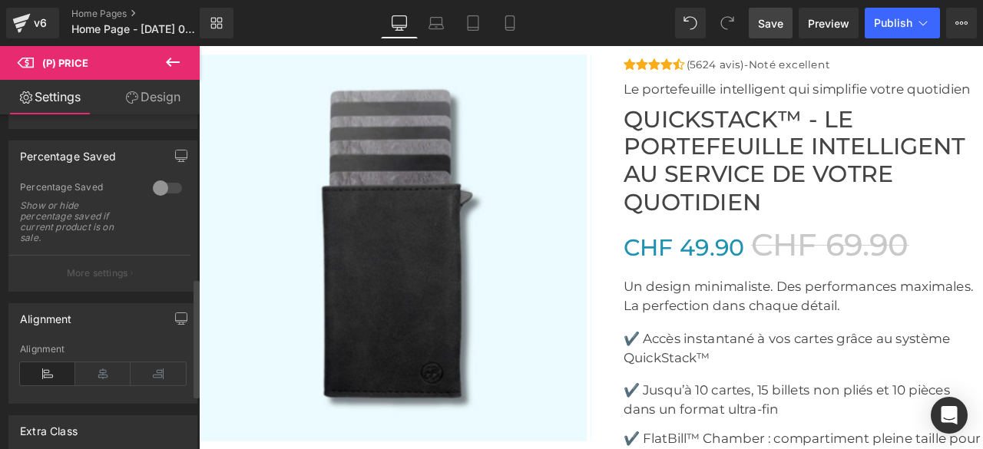
scroll to position [383, 0]
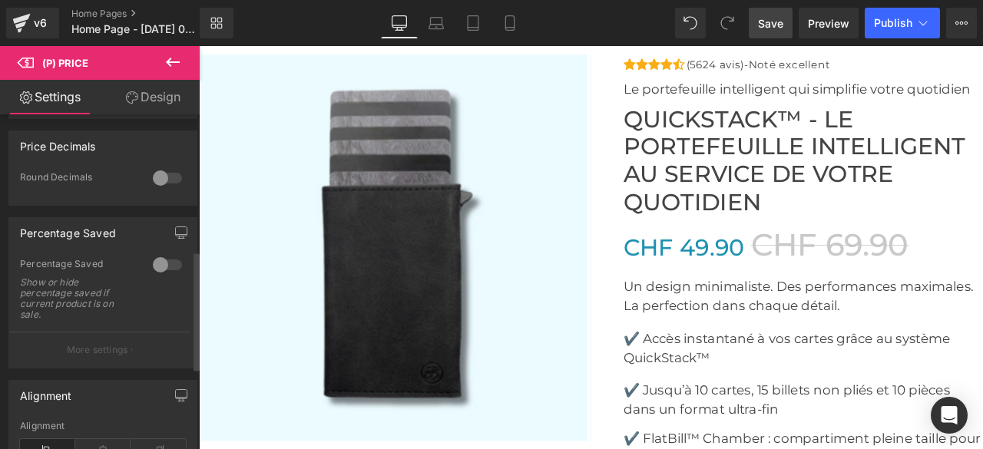
click at [167, 261] on div at bounding box center [167, 265] width 37 height 25
click at [156, 263] on div at bounding box center [167, 265] width 37 height 25
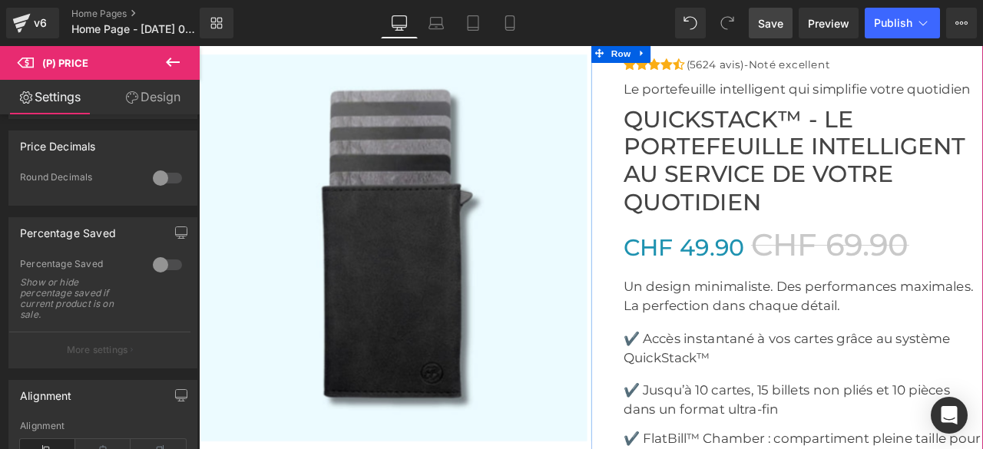
scroll to position [4299, 0]
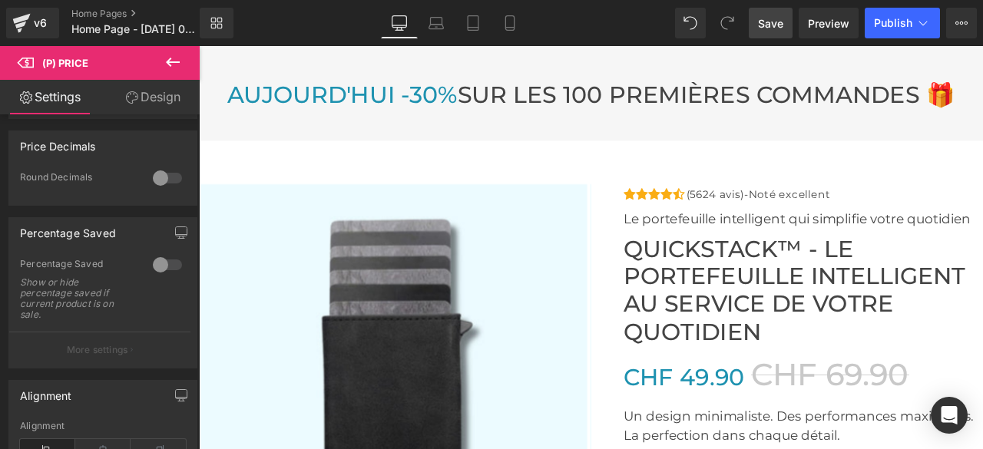
click at [771, 28] on span "Save" at bounding box center [770, 23] width 25 height 16
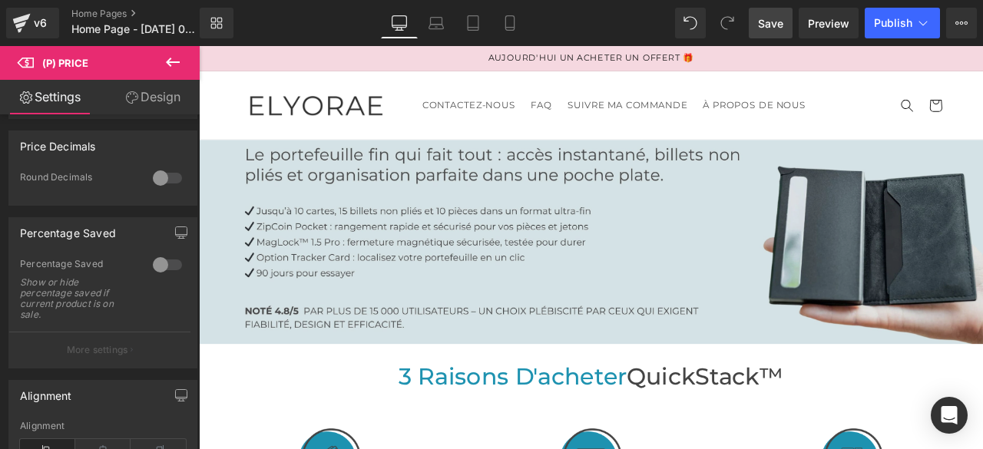
scroll to position [230, 0]
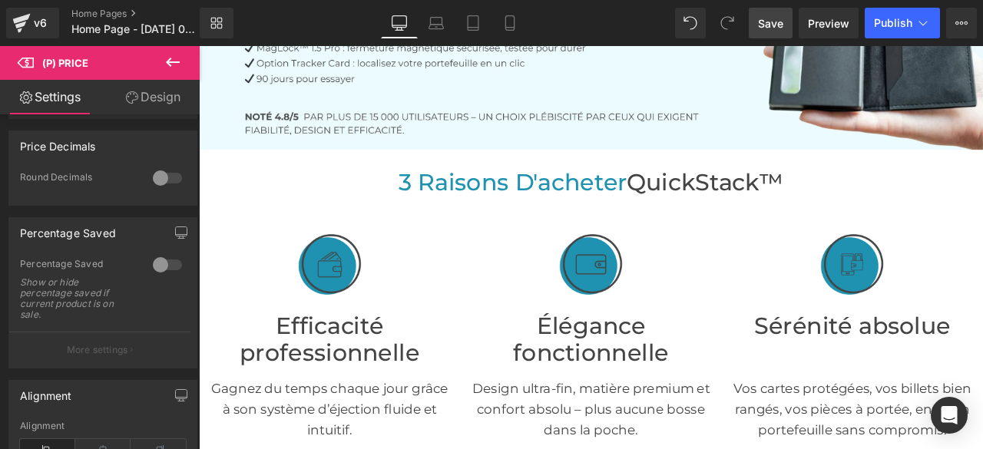
click at [165, 65] on icon at bounding box center [172, 62] width 18 height 18
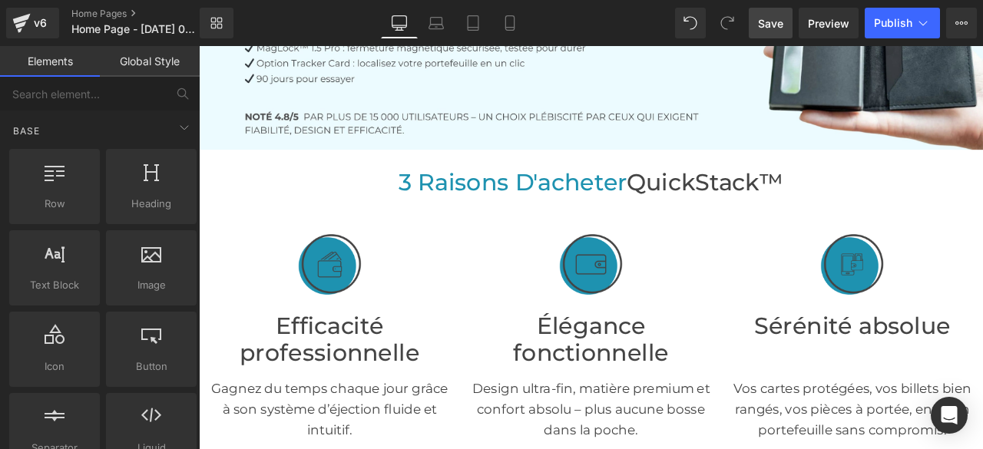
click at [159, 70] on link "Global Style" at bounding box center [150, 61] width 100 height 31
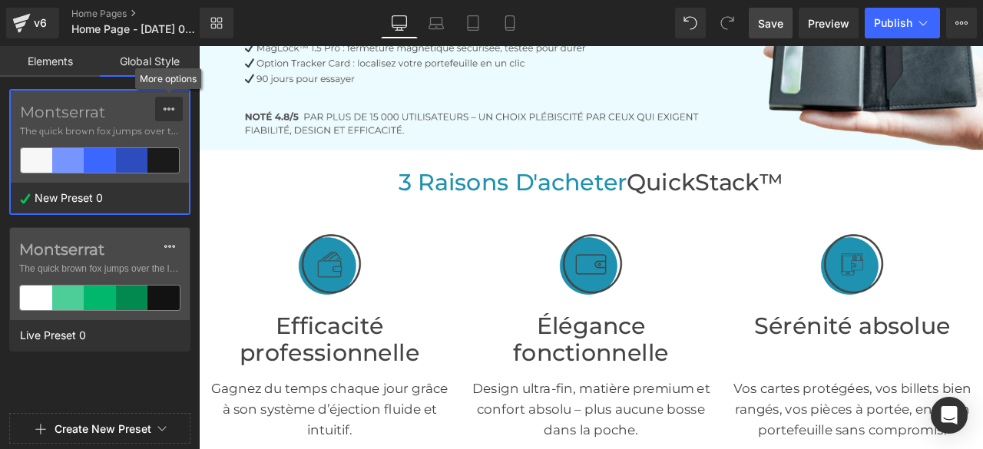
click at [173, 111] on icon at bounding box center [169, 109] width 12 height 12
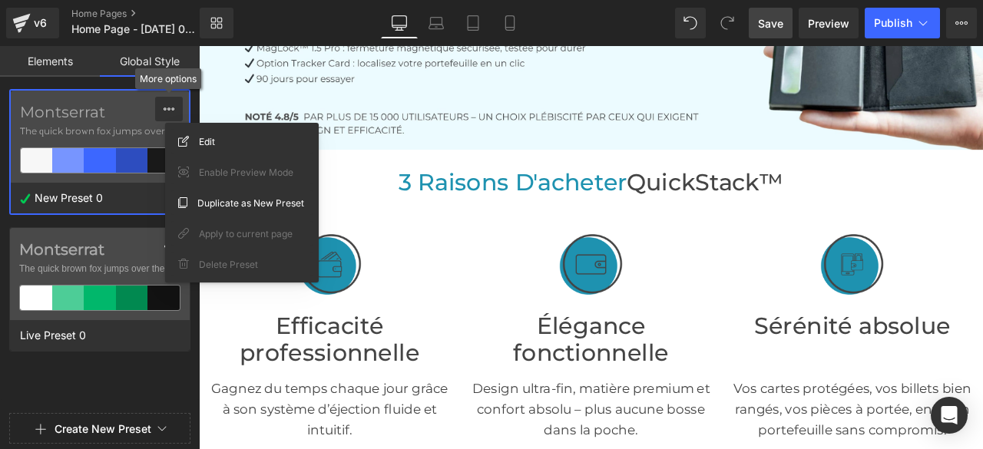
click at [173, 111] on icon at bounding box center [169, 109] width 12 height 12
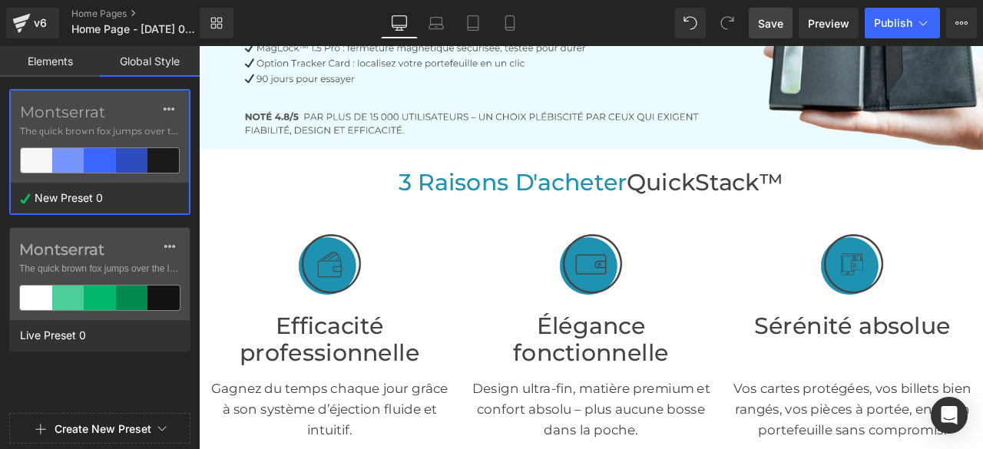
click at [113, 124] on span "The quick brown fox jumps over the lazy..." at bounding box center [100, 131] width 160 height 14
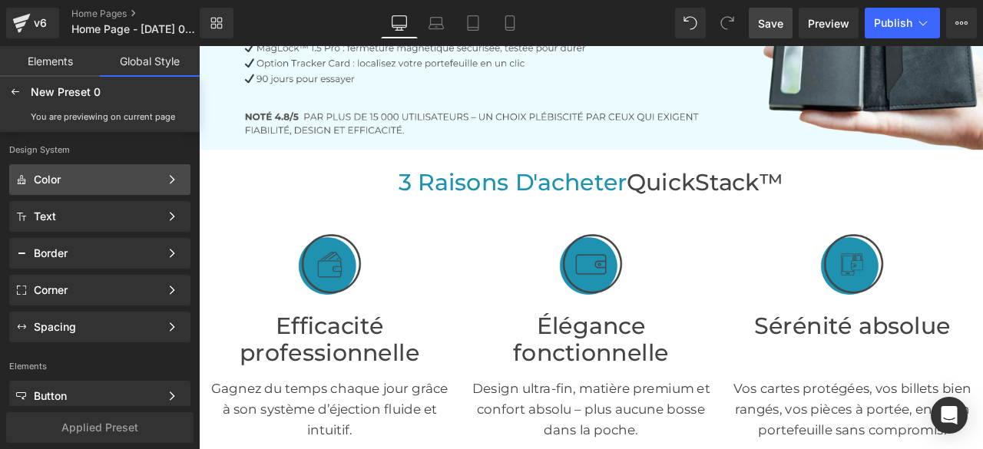
click at [95, 185] on div "Color" at bounding box center [97, 179] width 126 height 12
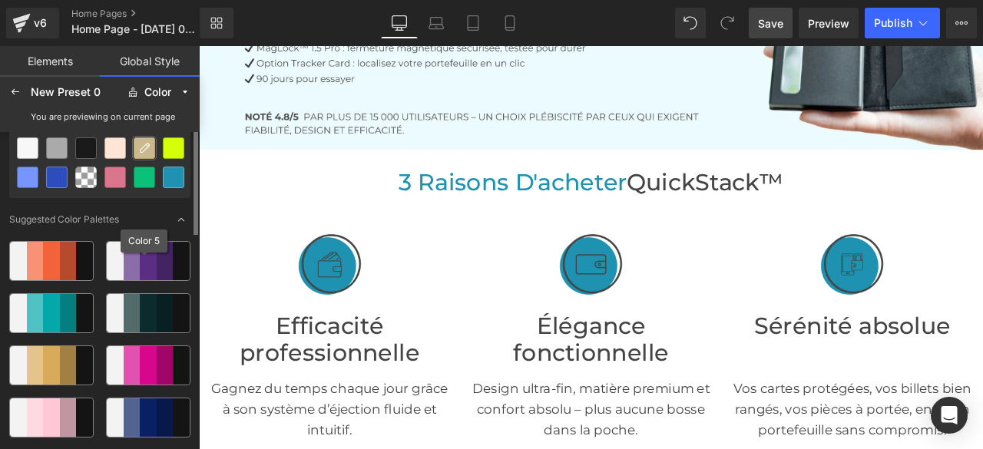
scroll to position [0, 0]
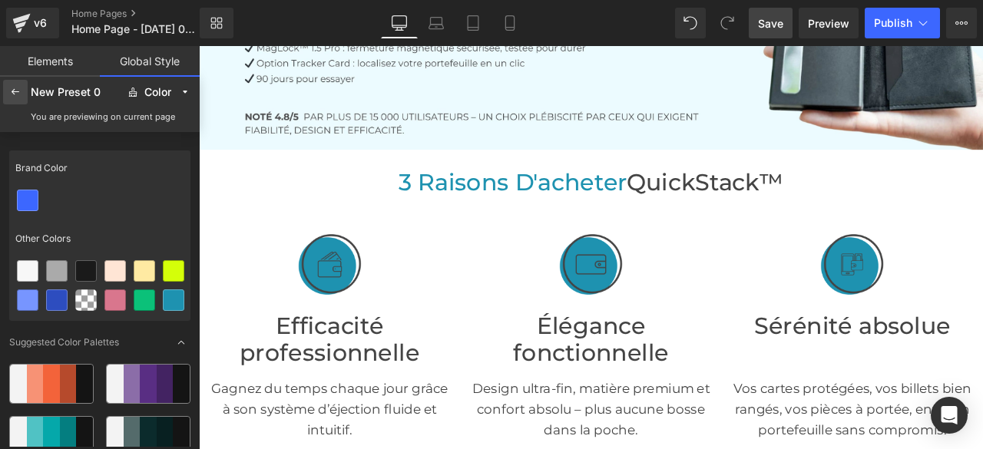
click at [15, 92] on icon at bounding box center [15, 92] width 12 height 12
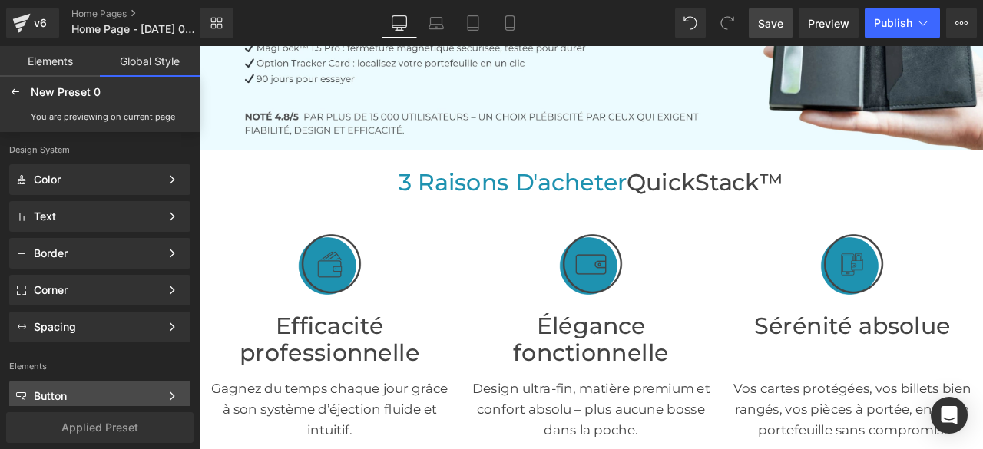
click at [94, 394] on div "Button" at bounding box center [97, 396] width 126 height 12
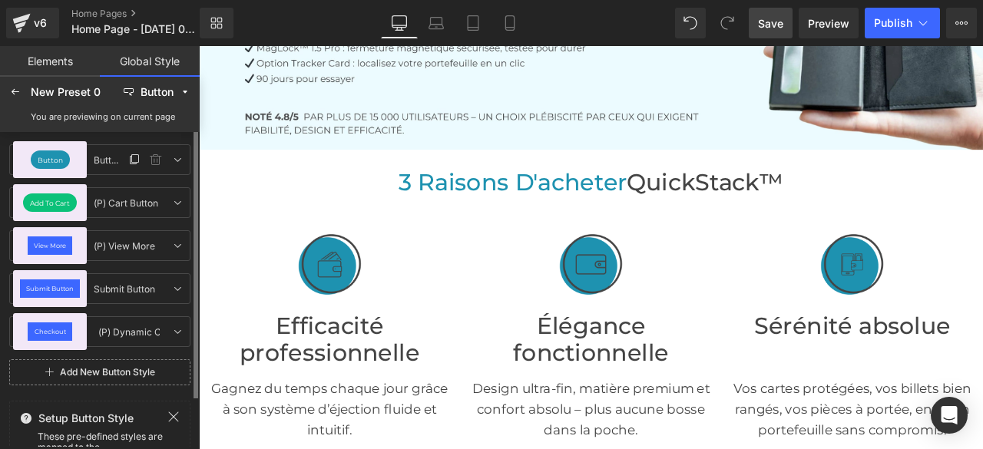
click at [61, 159] on span "Button" at bounding box center [50, 160] width 25 height 7
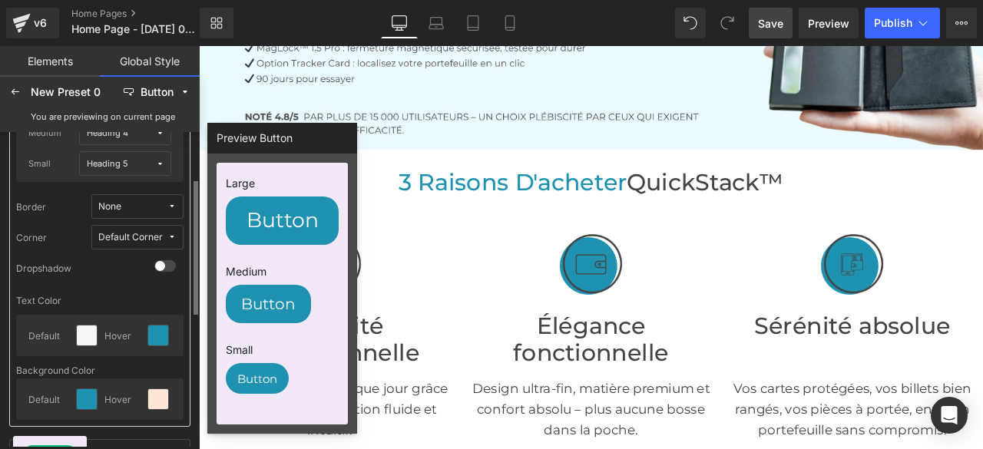
scroll to position [40, 0]
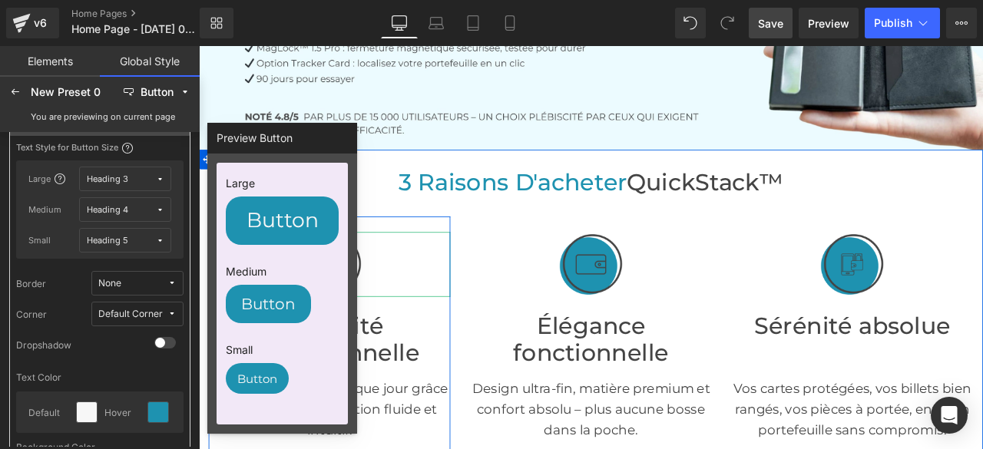
click at [474, 299] on div at bounding box center [353, 304] width 286 height 77
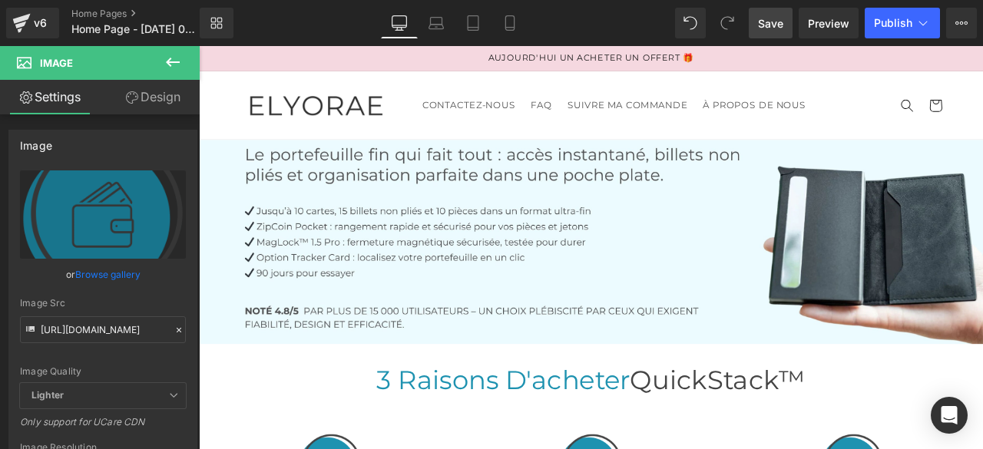
scroll to position [230, 0]
